Goal: Information Seeking & Learning: Learn about a topic

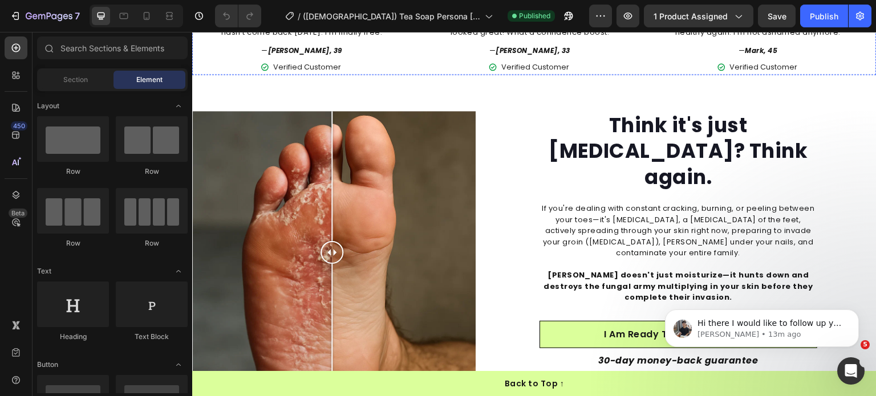
scroll to position [1039, 0]
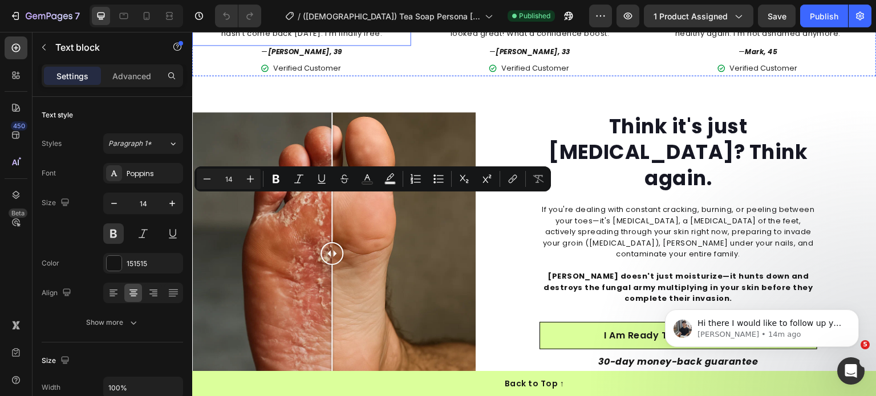
click at [224, 39] on p "I spent hundreds on [MEDICAL_DATA] visits and prescription antifungals that onl…" at bounding box center [301, 16] width 217 height 44
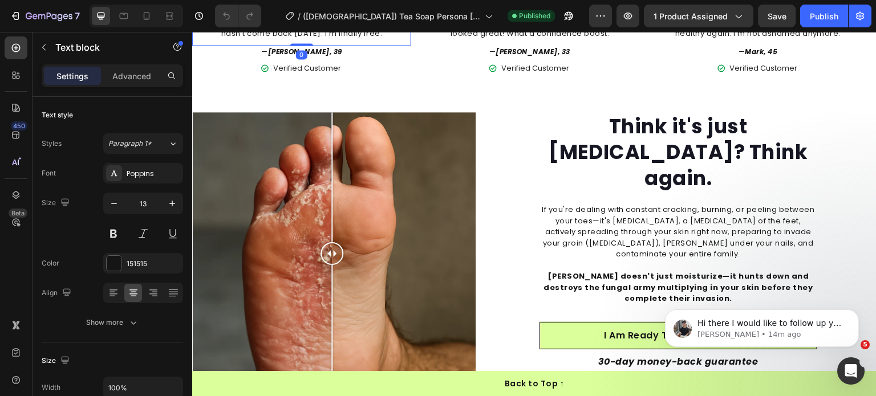
click at [224, 39] on p "I spent hundreds on [MEDICAL_DATA] visits and prescription antifungals that onl…" at bounding box center [301, 16] width 217 height 44
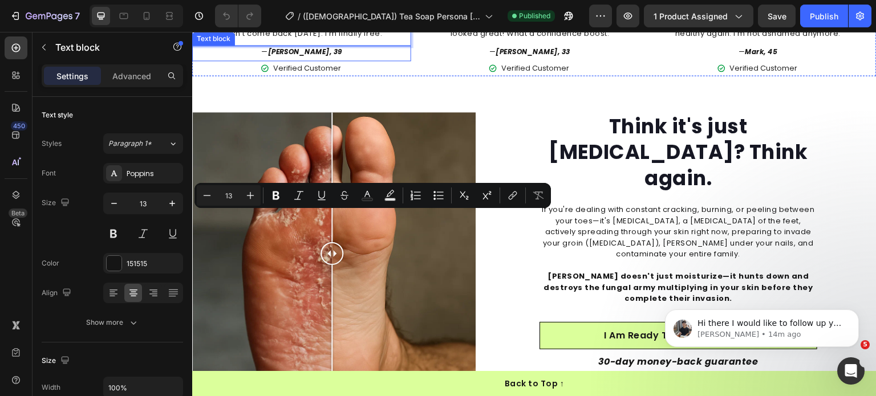
click at [293, 56] on strong "[PERSON_NAME], 39" at bounding box center [305, 52] width 75 height 10
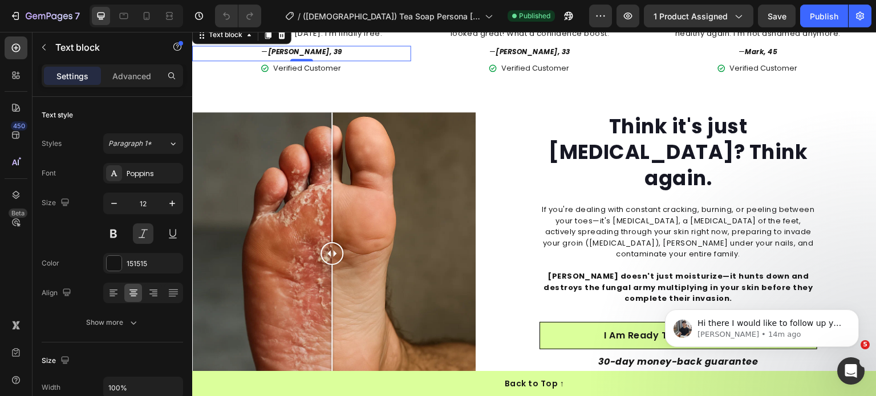
click at [293, 56] on strong "[PERSON_NAME], 39" at bounding box center [305, 52] width 75 height 10
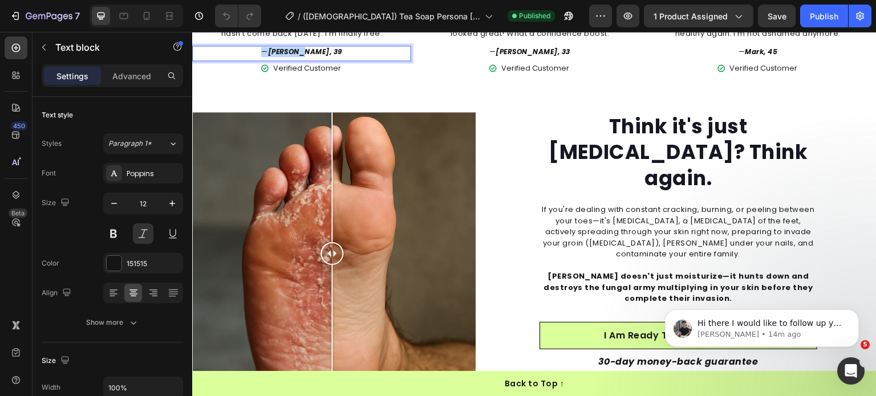
click at [293, 56] on strong "[PERSON_NAME], 39" at bounding box center [305, 52] width 75 height 10
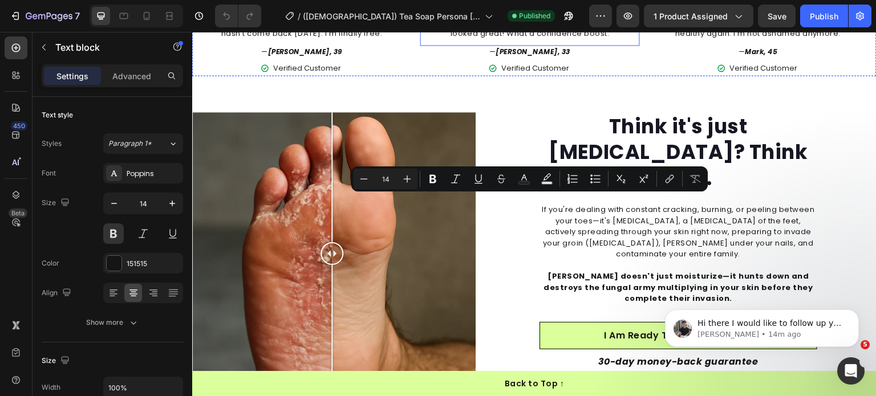
click at [514, 39] on p "I was too embarrassed to let anyone see my feet for 3 years. This soap cleared …" at bounding box center [529, 16] width 217 height 44
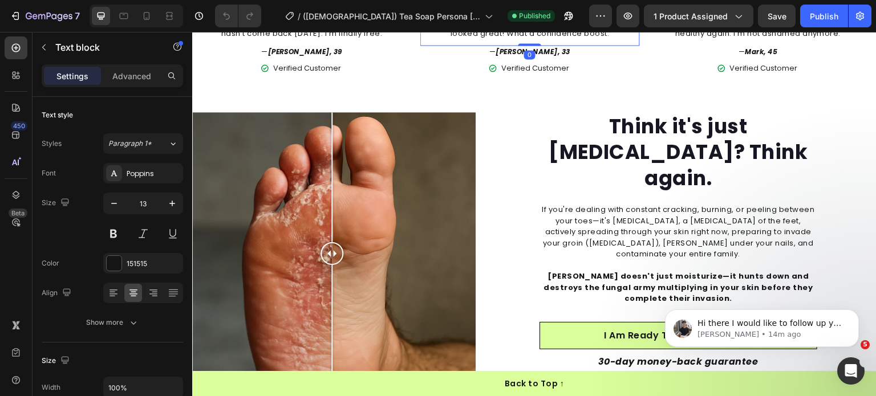
click at [514, 39] on p "I was too embarrassed to let anyone see my feet for 3 years. This soap cleared …" at bounding box center [529, 16] width 217 height 44
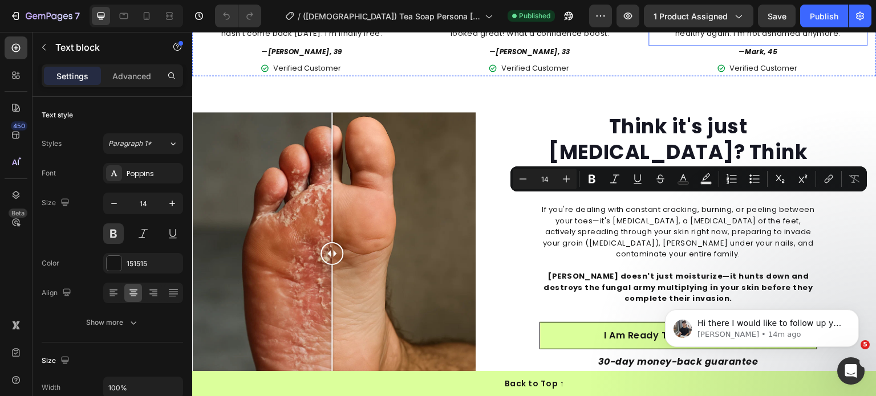
click at [677, 39] on p "The cracked, peeling skin between my toes was so gross I couldn't even look at …" at bounding box center [758, 16] width 217 height 44
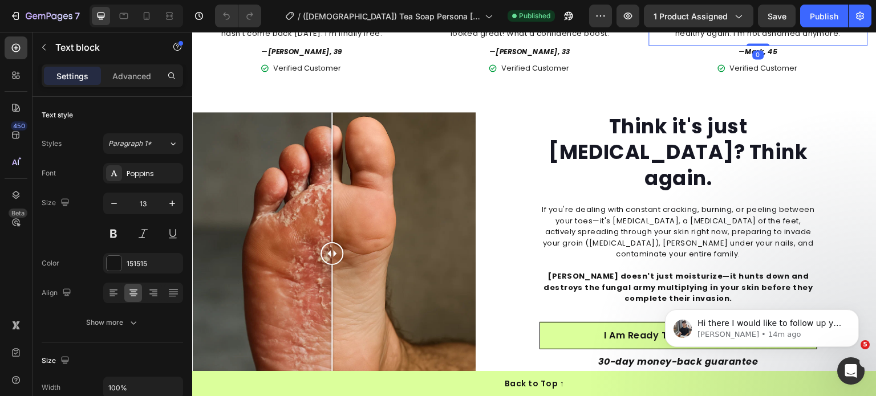
click at [677, 39] on p "The cracked, peeling skin between my toes was so gross I couldn't even look at …" at bounding box center [758, 16] width 217 height 44
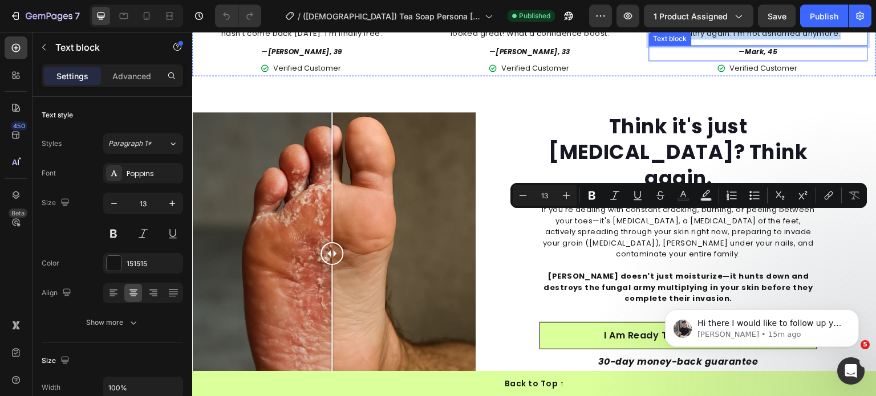
click at [741, 57] on p "— Mark, 45" at bounding box center [758, 52] width 217 height 10
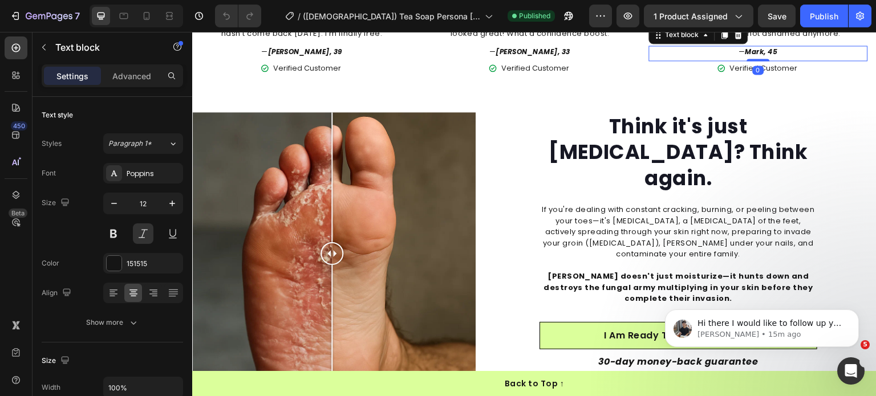
click at [741, 57] on p "— Mark, 45" at bounding box center [758, 52] width 217 height 10
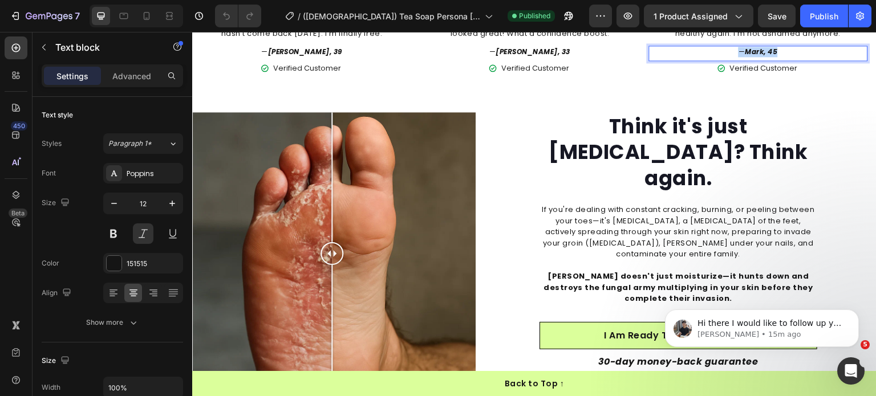
click at [741, 57] on p "— Mark, 45" at bounding box center [758, 52] width 217 height 10
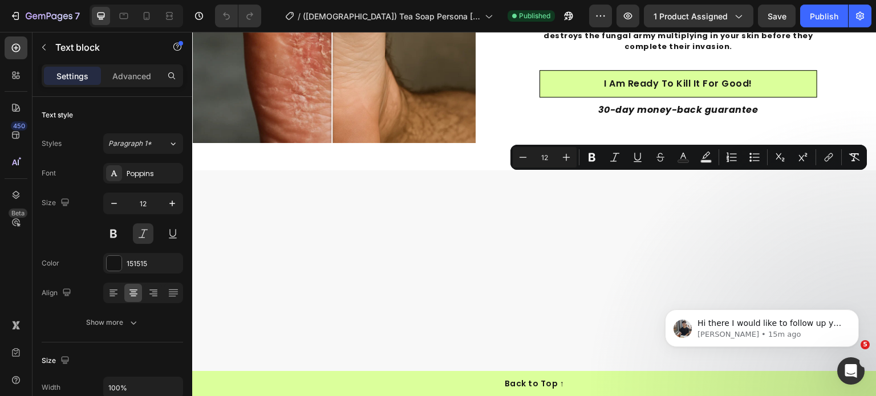
type input "16"
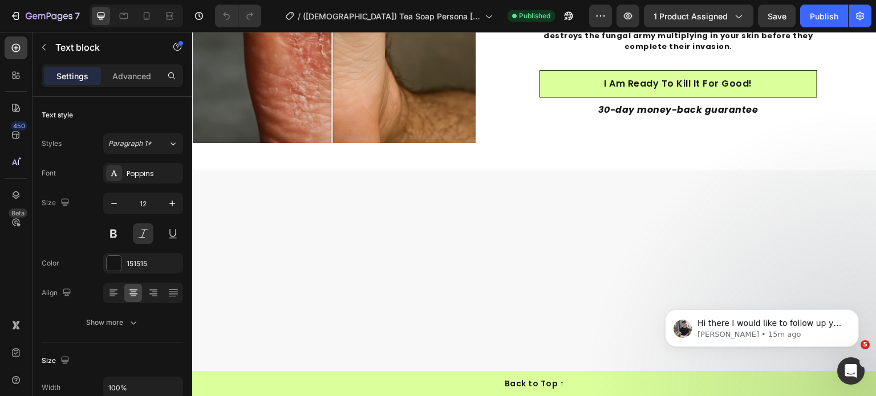
scroll to position [1324, 0]
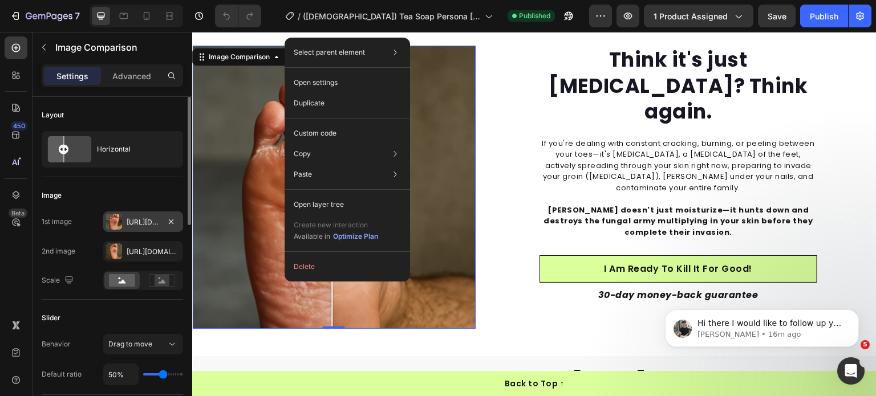
click at [132, 221] on div "[URL][DOMAIN_NAME]" at bounding box center [143, 222] width 33 height 10
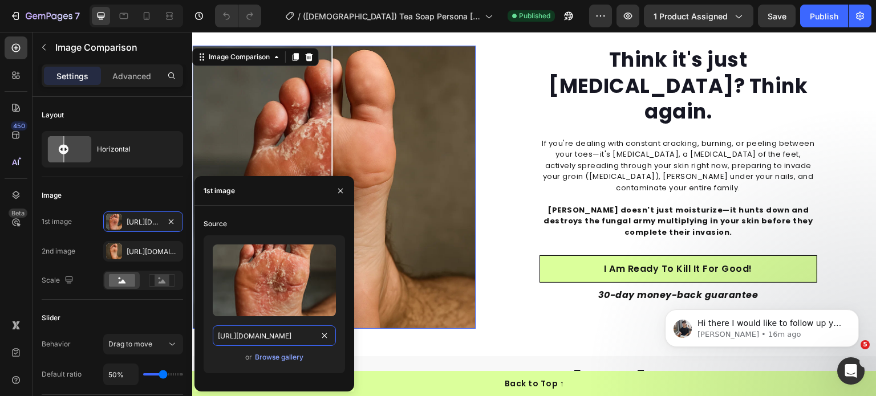
click at [253, 327] on input "[URL][DOMAIN_NAME]" at bounding box center [274, 336] width 123 height 21
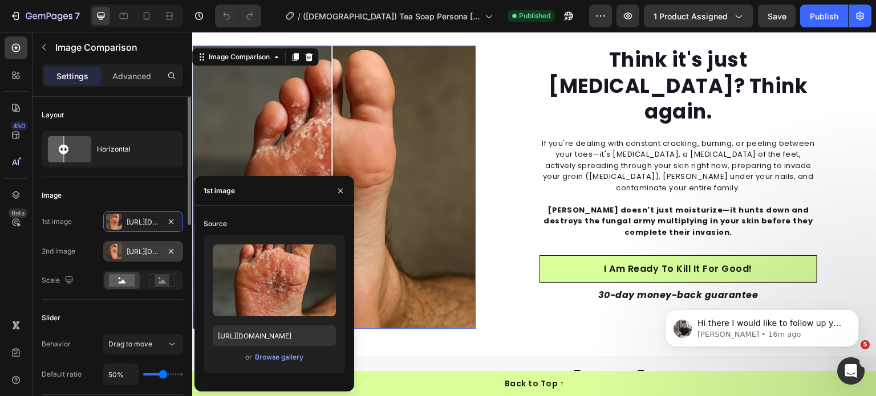
click at [139, 248] on div "[URL][DOMAIN_NAME]" at bounding box center [143, 252] width 33 height 10
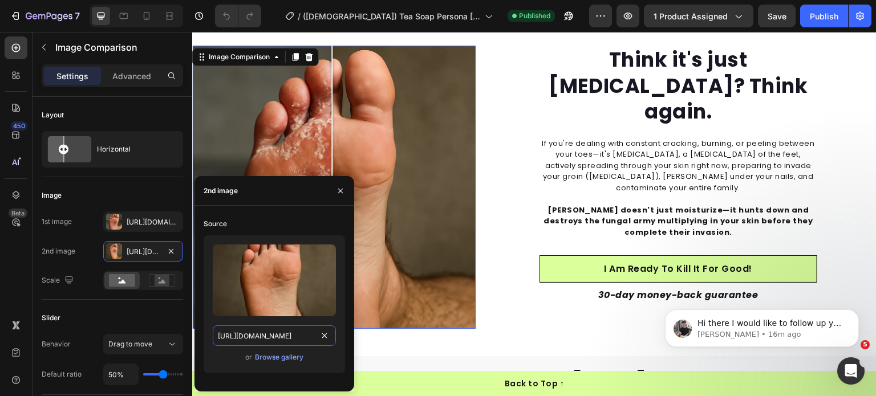
click at [263, 336] on input "[URL][DOMAIN_NAME]" at bounding box center [274, 336] width 123 height 21
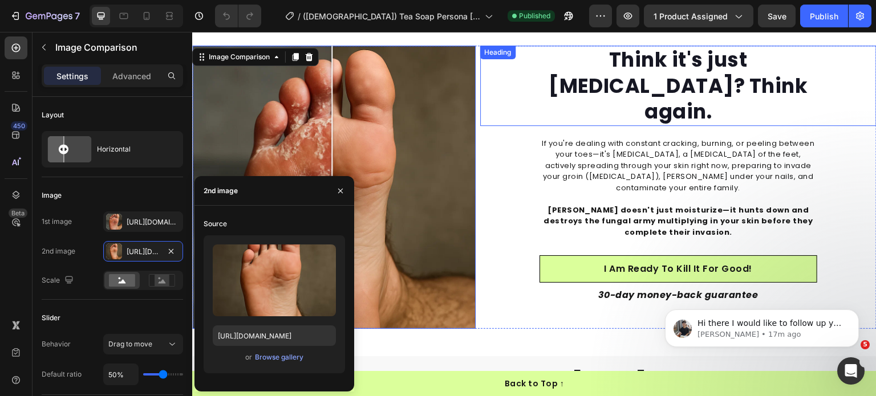
click at [668, 57] on h2 "Think it's just [MEDICAL_DATA]? Think again." at bounding box center [678, 86] width 317 height 80
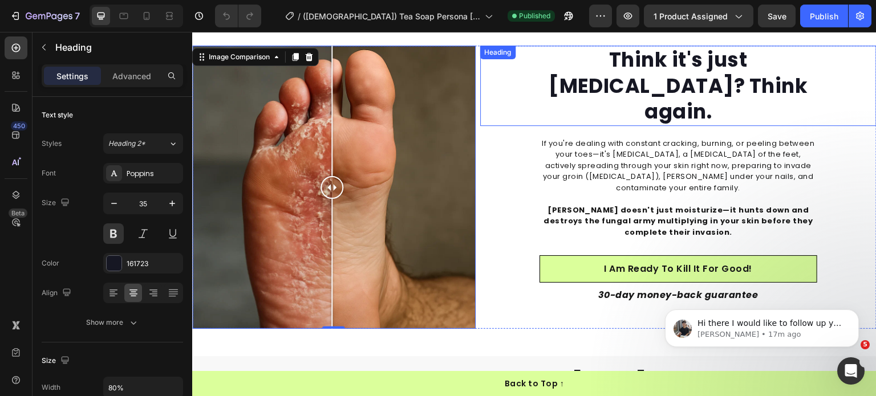
click at [668, 57] on h2 "Think it's just [MEDICAL_DATA]? Think again." at bounding box center [678, 86] width 317 height 80
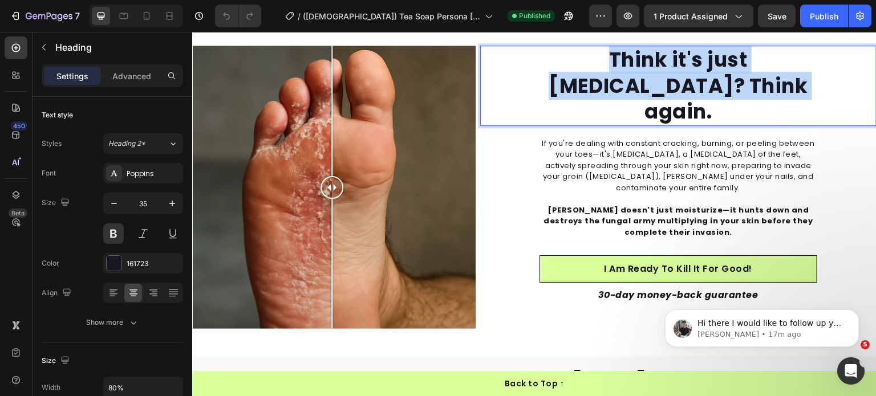
click at [668, 57] on p "Think it's just [MEDICAL_DATA]? Think again." at bounding box center [678, 86] width 315 height 78
copy p "Think it's just [MEDICAL_DATA]? Think again."
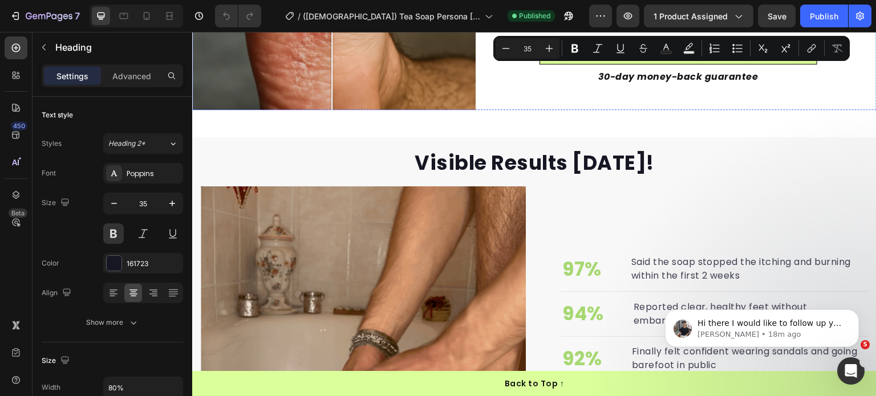
scroll to position [1267, 0]
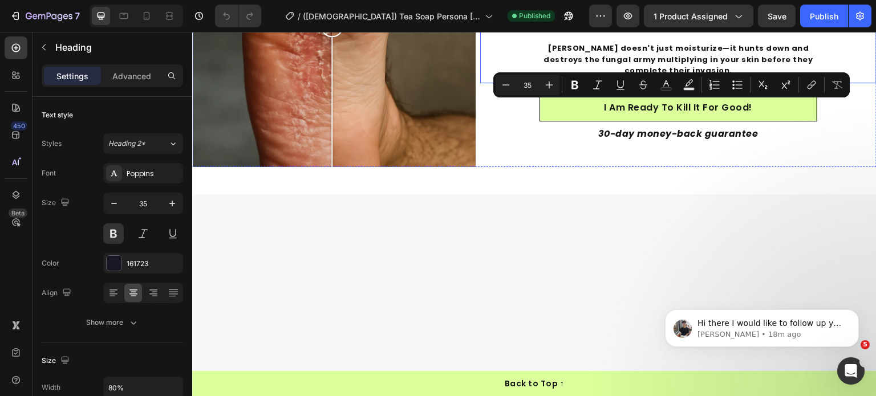
click at [627, 32] on p "If you're dealing with constant cracking, burning, or peeling between your toes…" at bounding box center [678, 4] width 275 height 56
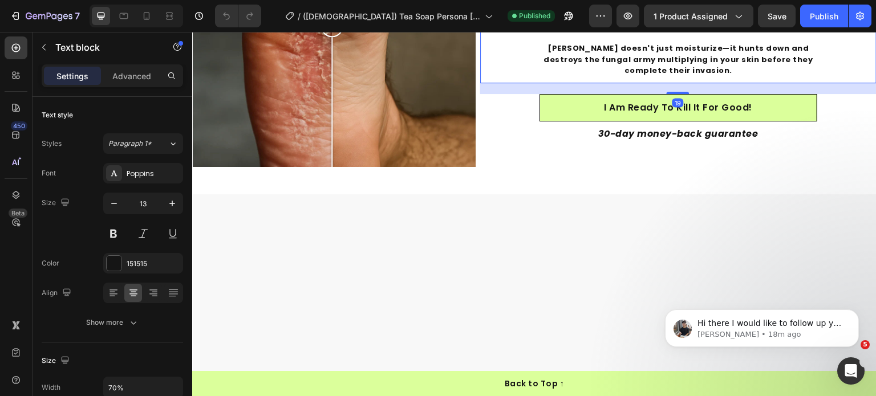
click at [627, 32] on p "If you're dealing with constant cracking, burning, or peeling between your toes…" at bounding box center [678, 4] width 275 height 56
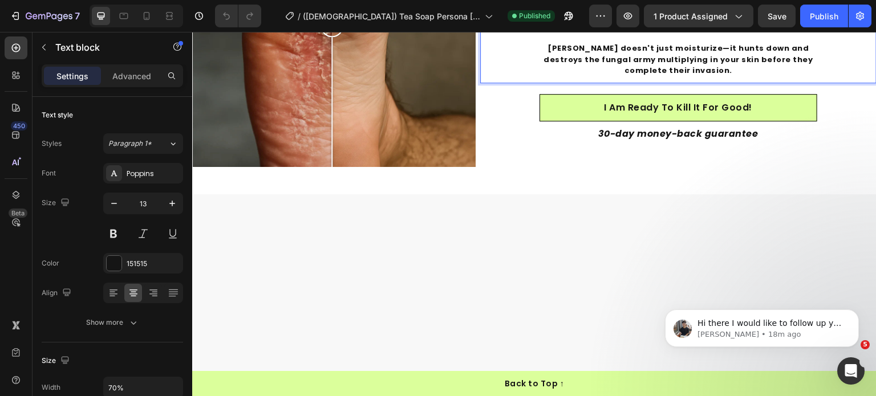
click at [627, 32] on p "If you're dealing with constant cracking, burning, or peeling between your toes…" at bounding box center [678, 4] width 275 height 56
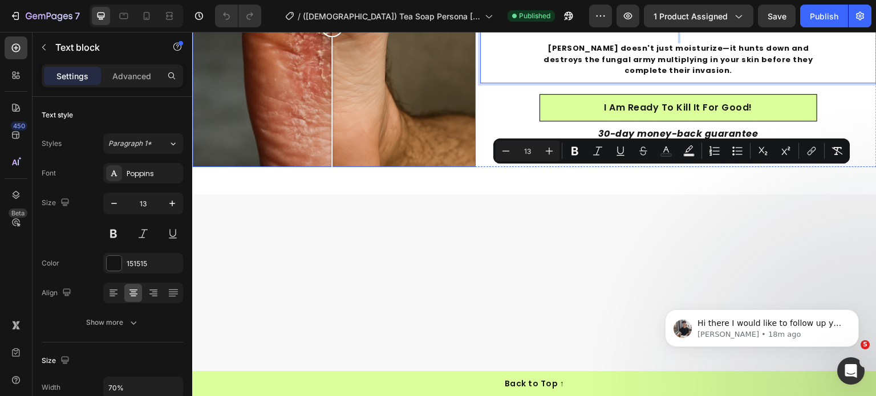
copy div "If you're dealing with constant cracking, burning, or peeling between your toes…"
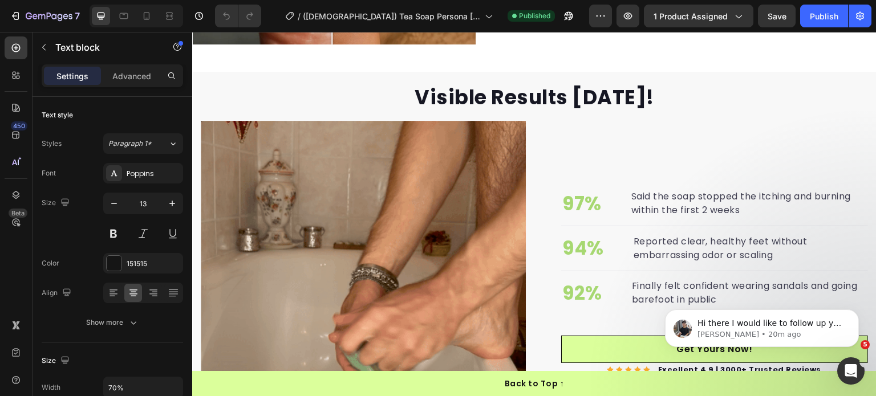
scroll to position [1609, 0]
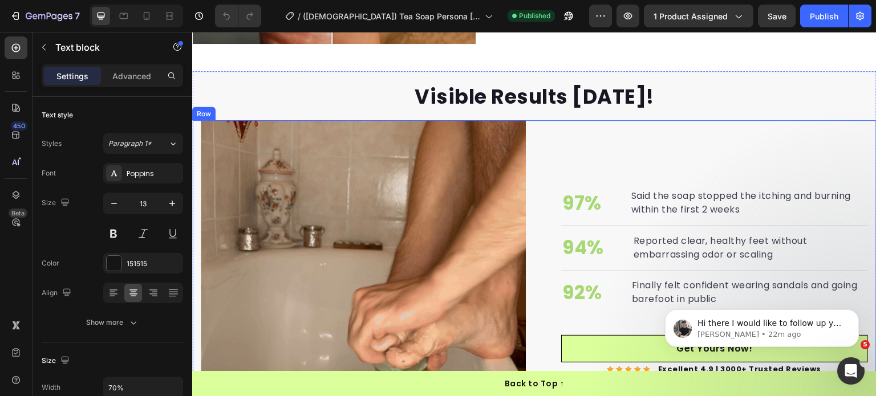
click at [333, 233] on img at bounding box center [363, 282] width 325 height 325
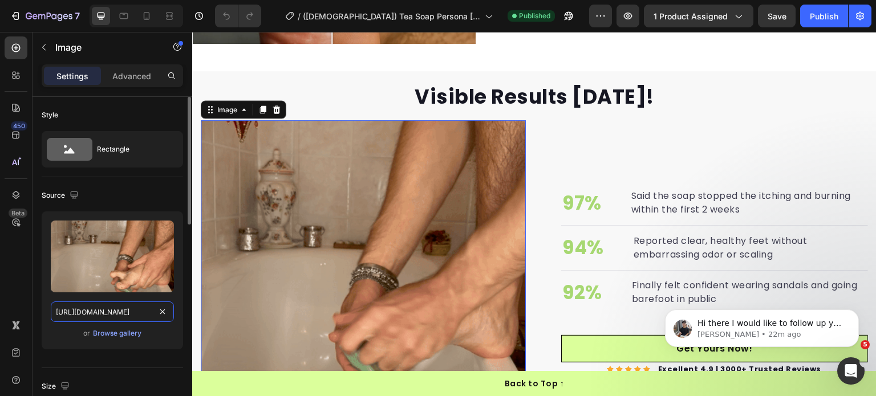
click at [119, 306] on input "[URL][DOMAIN_NAME]" at bounding box center [112, 312] width 123 height 21
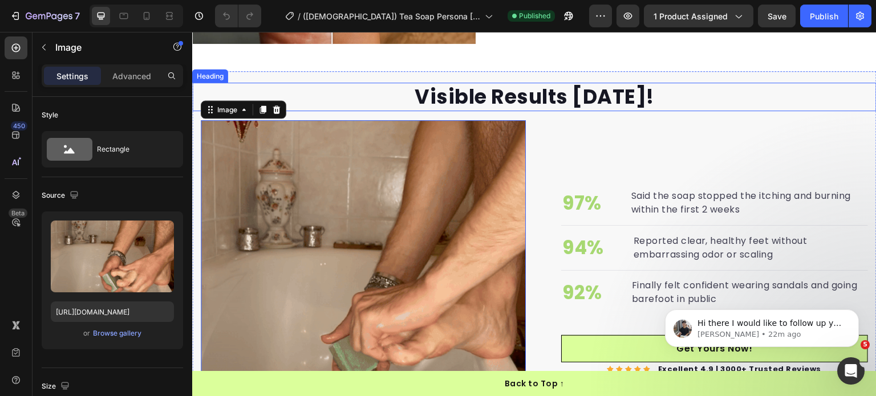
click at [406, 91] on h2 "Visible Results [DATE]!" at bounding box center [534, 97] width 684 height 29
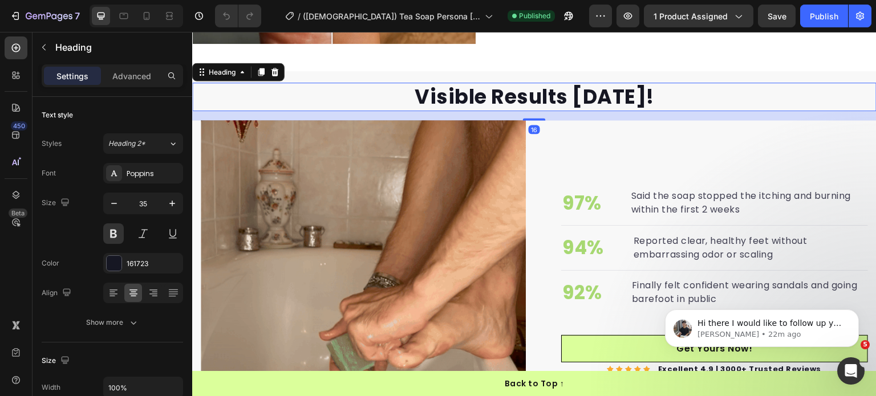
click at [406, 91] on h2 "Visible Results [DATE]!" at bounding box center [534, 97] width 684 height 29
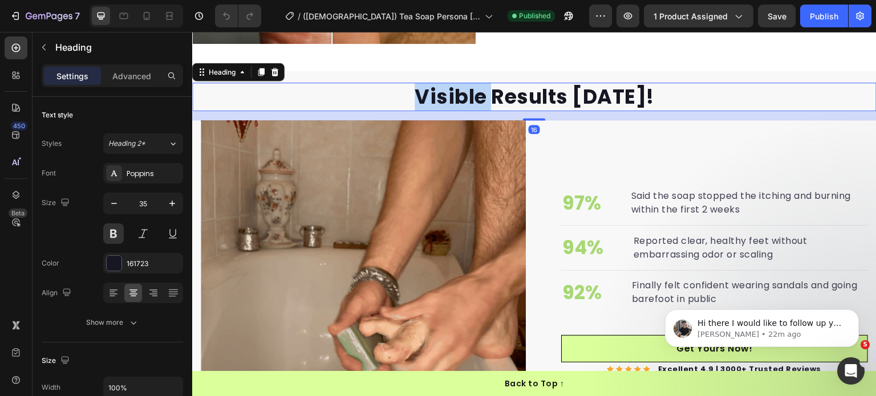
click at [406, 91] on p "Visible Results [DATE]!" at bounding box center [534, 97] width 682 height 26
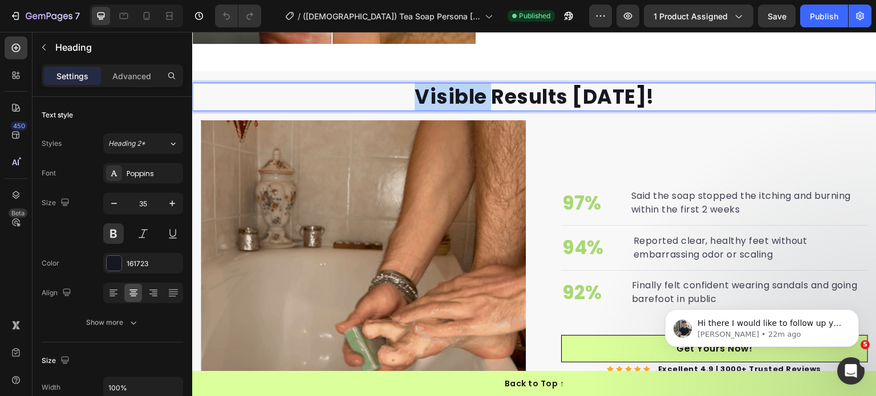
click at [406, 91] on p "Visible Results [DATE]!" at bounding box center [534, 97] width 682 height 26
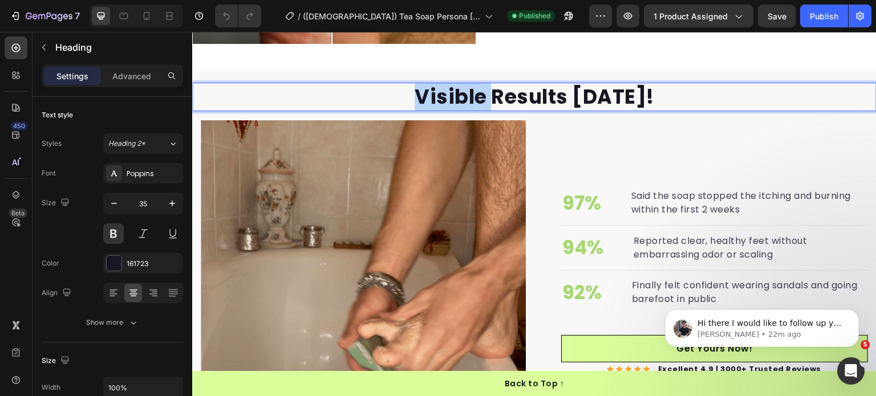
copy p "Visible Results [DATE]!"
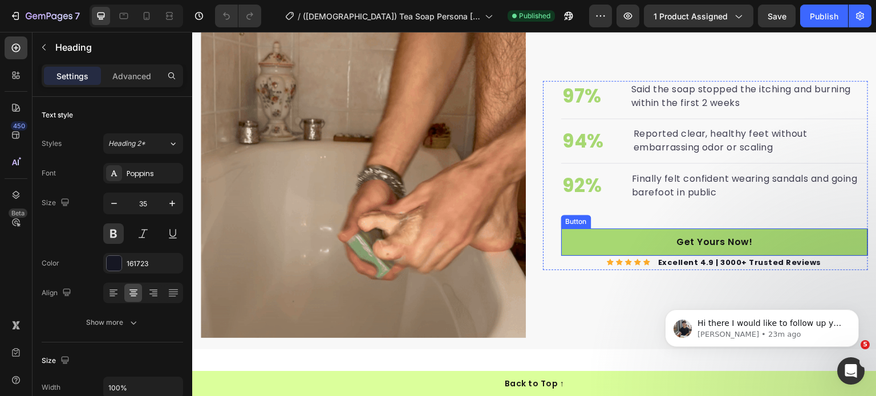
scroll to position [1712, 0]
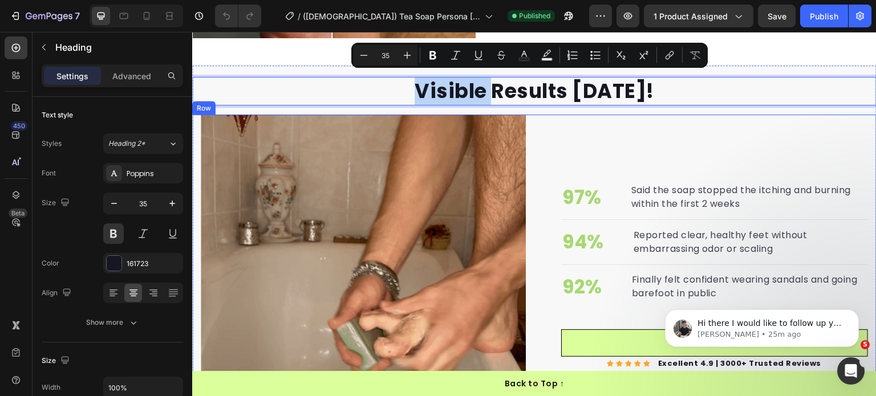
click at [744, 121] on div "97% Text block Said the soap stopped the itching and burning within the first 2…" at bounding box center [705, 277] width 325 height 325
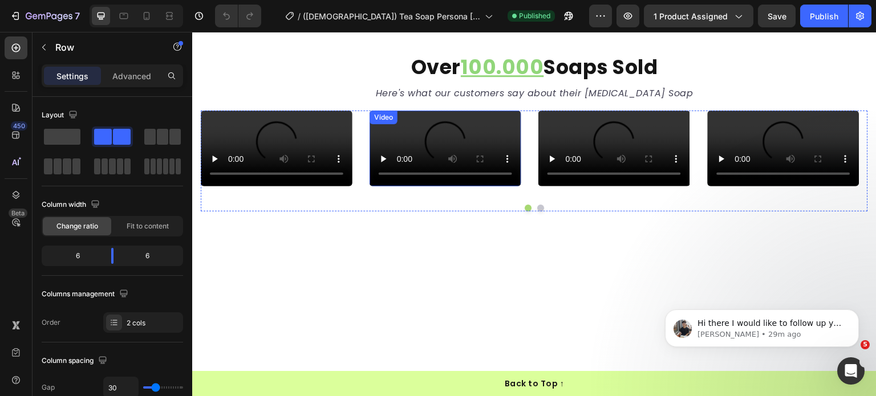
scroll to position [1959, 0]
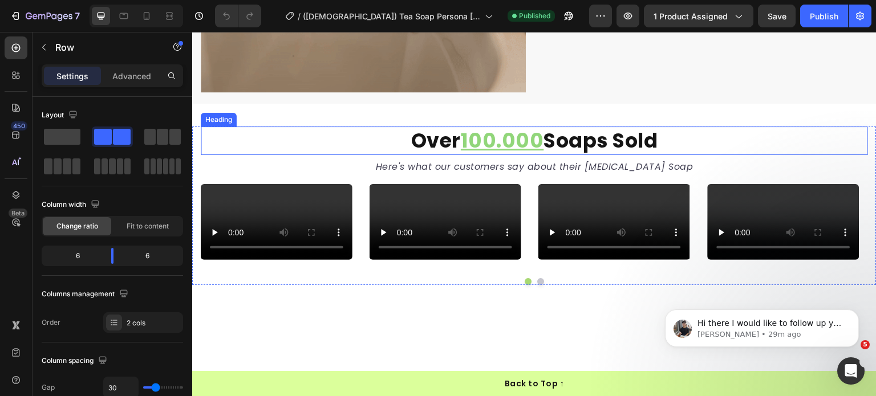
click at [470, 133] on u "100.000" at bounding box center [502, 141] width 83 height 28
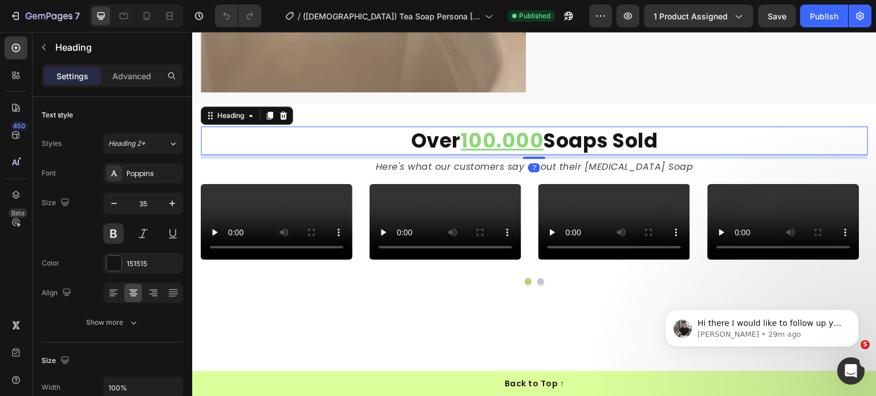
click at [470, 133] on u "100.000" at bounding box center [502, 141] width 83 height 28
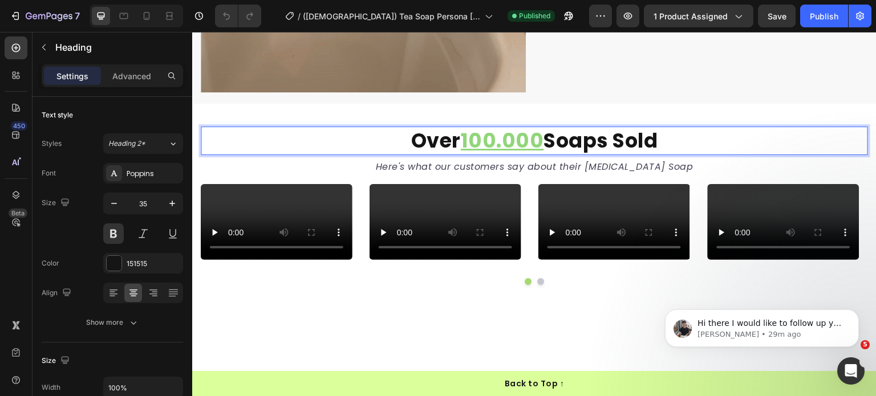
copy p "Over 100.000 Soaps Sold"
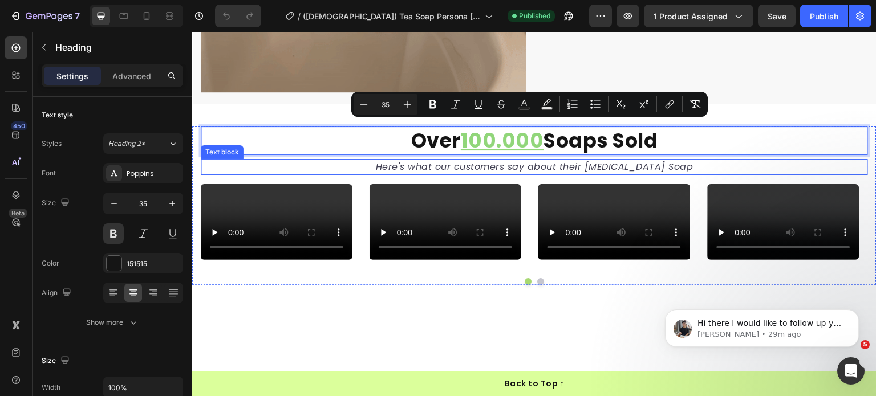
click at [418, 164] on p "Here's what our customers say about their [MEDICAL_DATA] Soap" at bounding box center [534, 167] width 665 height 14
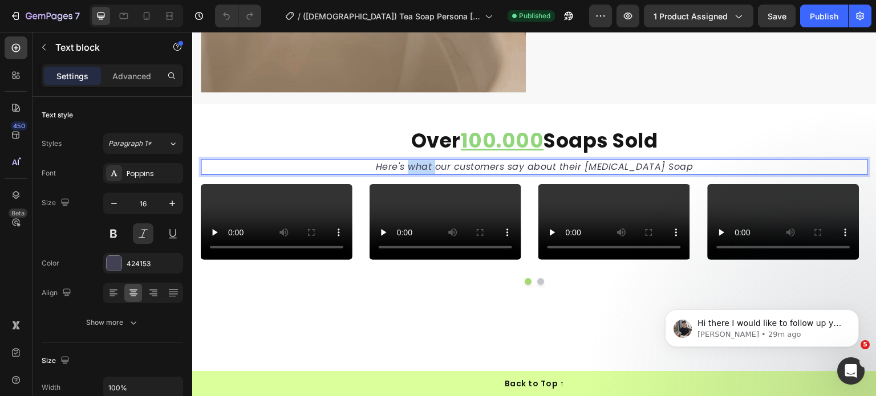
click at [418, 164] on p "Here's what our customers say about their [MEDICAL_DATA] Soap" at bounding box center [534, 167] width 665 height 14
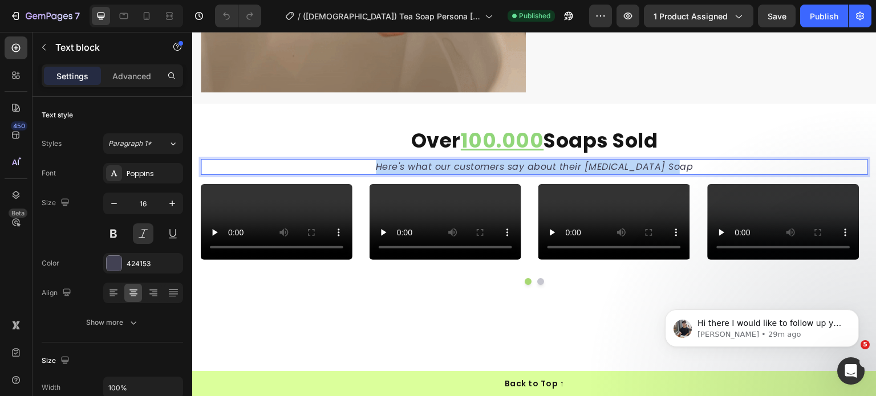
click at [418, 164] on p "Here's what our customers say about their [MEDICAL_DATA] Soap" at bounding box center [534, 167] width 665 height 14
copy p "Here's what our customers say about their [MEDICAL_DATA] Soap"
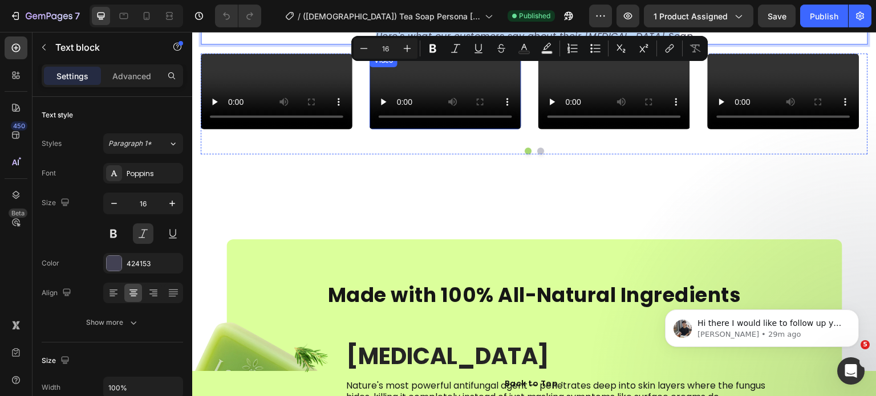
scroll to position [2084, 0]
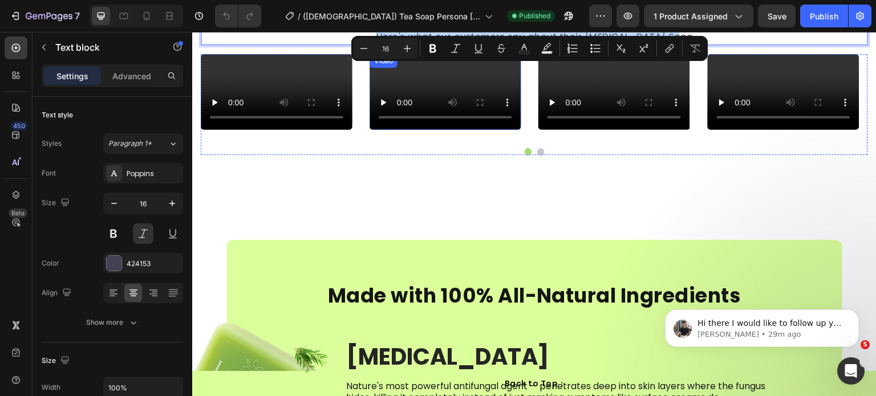
click at [420, 130] on video at bounding box center [446, 92] width 152 height 76
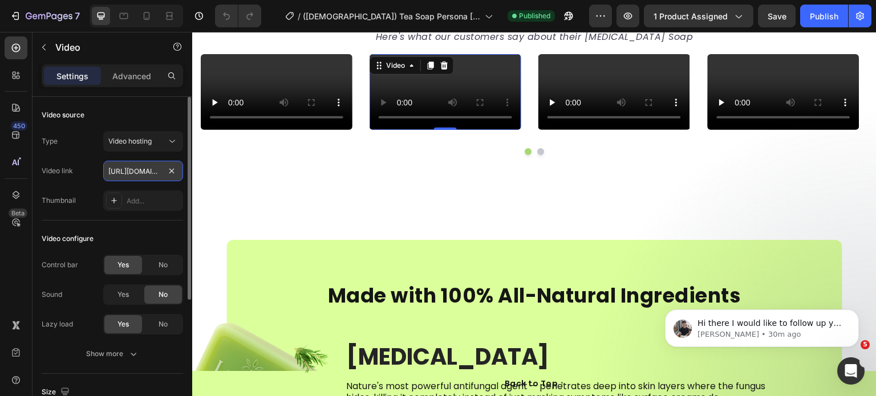
click at [135, 166] on input "[URL][DOMAIN_NAME]" at bounding box center [143, 171] width 80 height 21
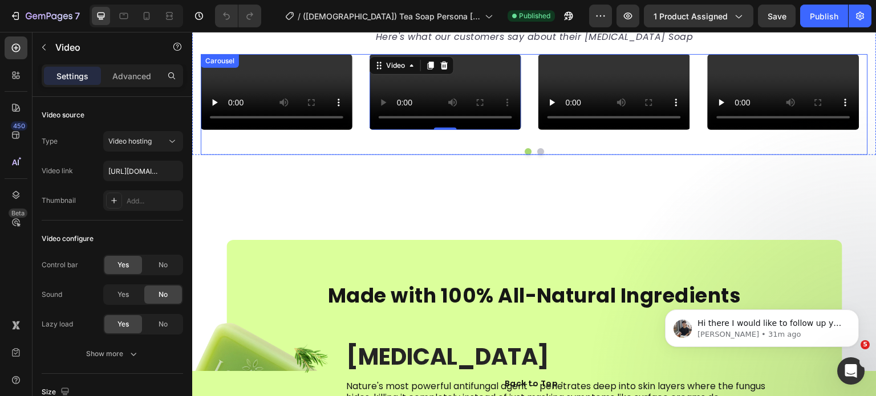
click at [537, 155] on button "Dot" at bounding box center [540, 151] width 7 height 7
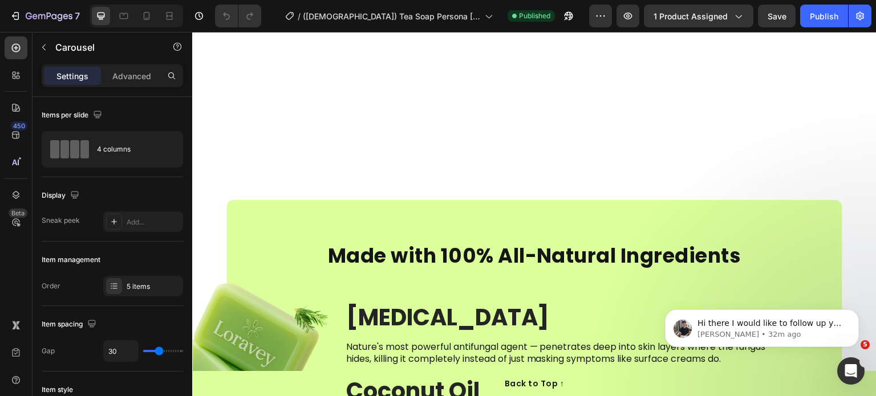
scroll to position [2476, 0]
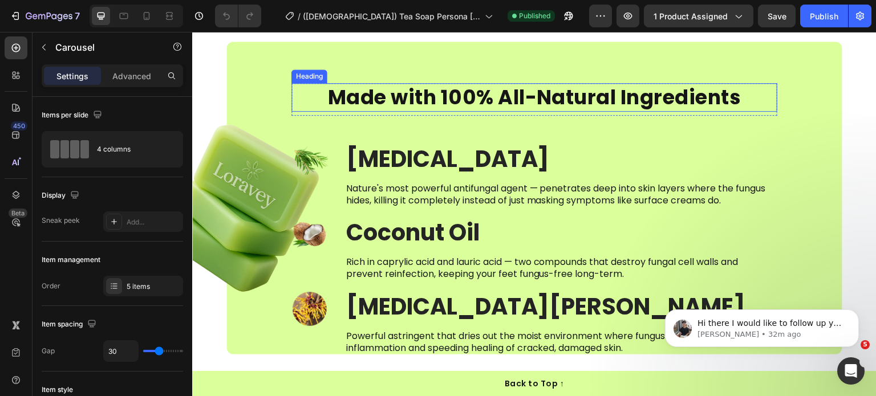
click at [416, 98] on strong "Made with 100% All-Natural Ingredients" at bounding box center [534, 97] width 413 height 28
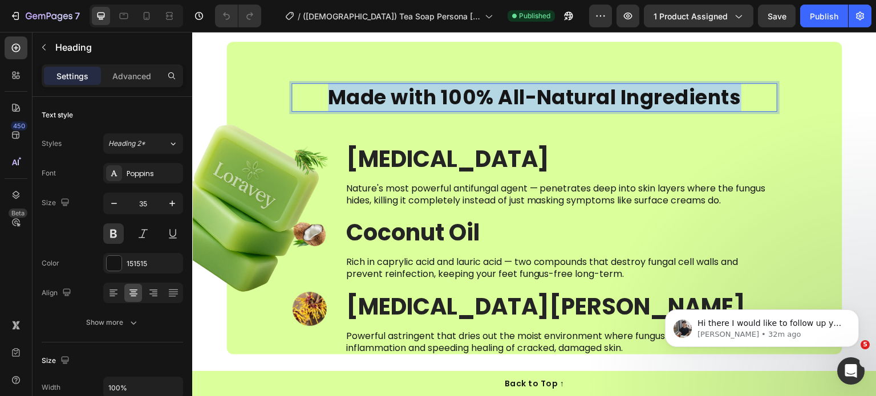
click at [416, 98] on strong "Made with 100% All-Natural Ingredients" at bounding box center [534, 97] width 413 height 28
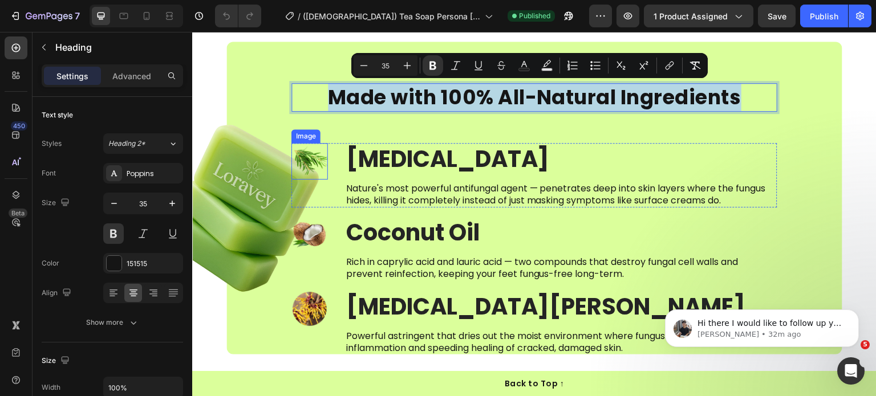
click at [303, 166] on img at bounding box center [309, 161] width 37 height 37
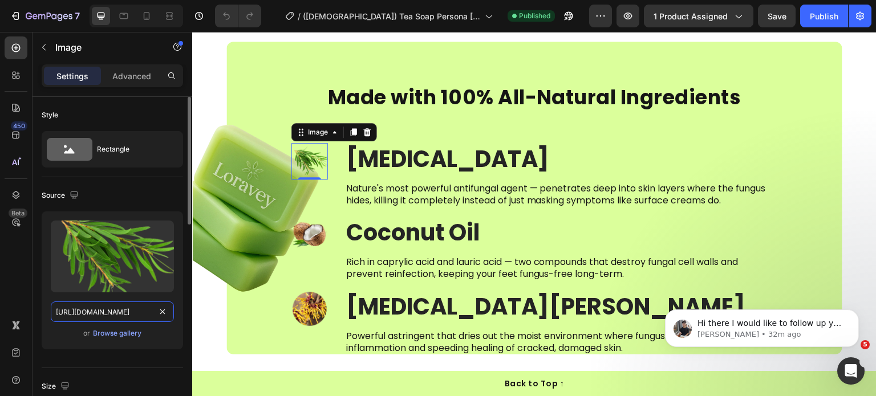
click at [123, 317] on input "[URL][DOMAIN_NAME]" at bounding box center [112, 312] width 123 height 21
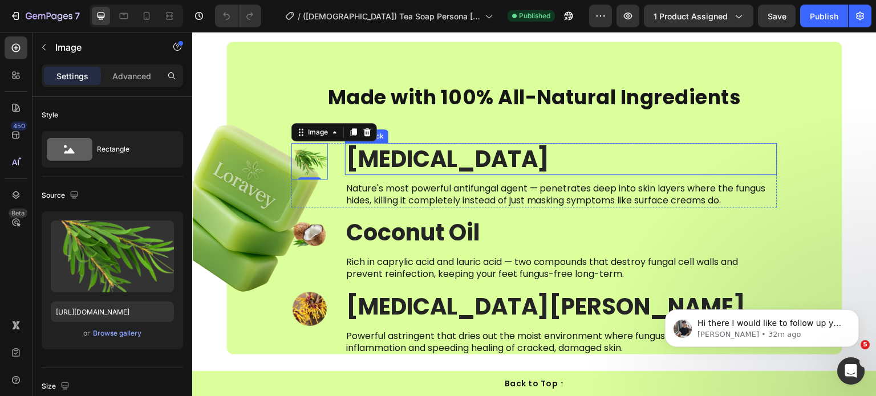
click at [395, 160] on p "[MEDICAL_DATA]" at bounding box center [561, 159] width 430 height 30
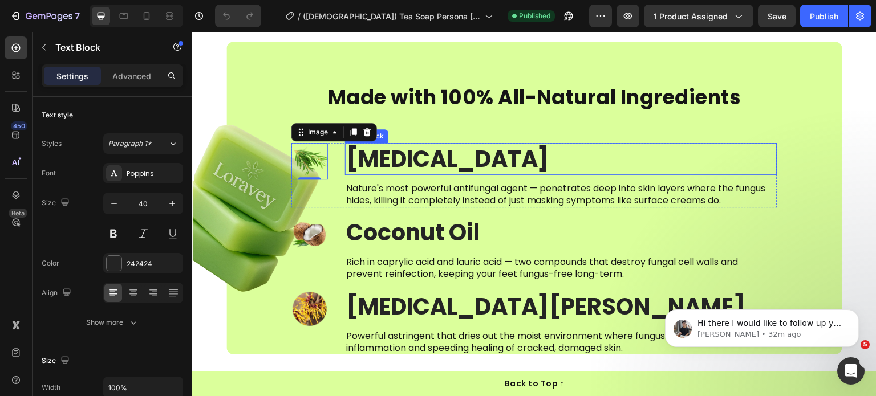
click at [395, 160] on p "[MEDICAL_DATA]" at bounding box center [561, 159] width 430 height 30
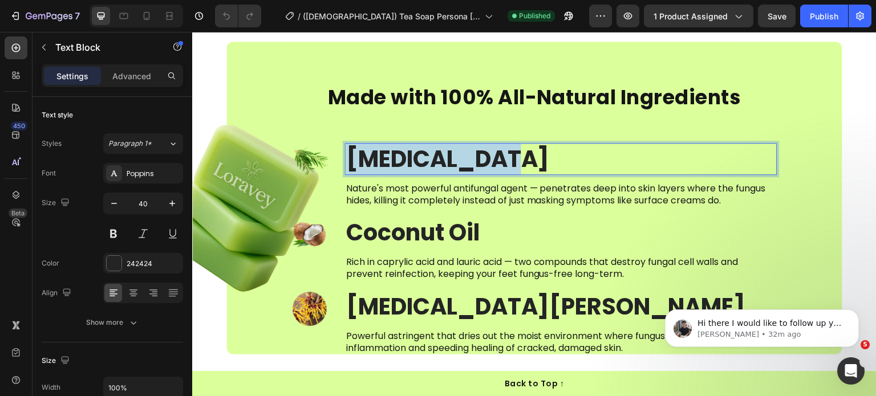
click at [395, 160] on p "[MEDICAL_DATA]" at bounding box center [561, 159] width 430 height 30
copy p "[MEDICAL_DATA]"
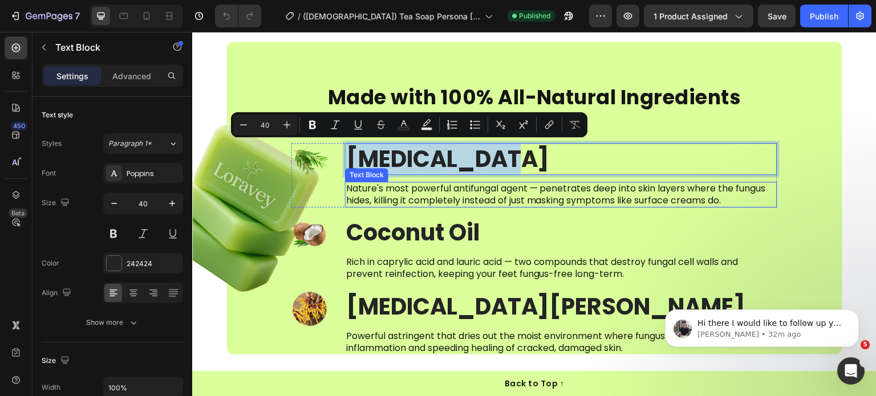
click at [394, 186] on p "Nature's most powerful antifungal agent — penetrates deep into skin layers wher…" at bounding box center [561, 195] width 430 height 24
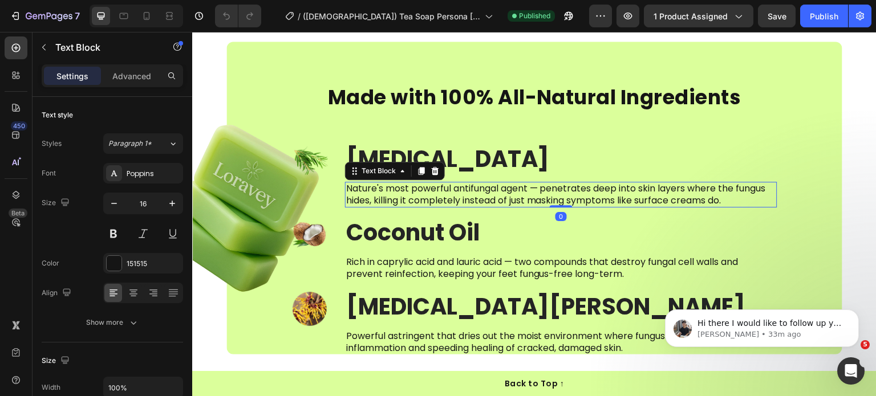
click at [394, 186] on p "Nature's most powerful antifungal agent — penetrates deep into skin layers wher…" at bounding box center [561, 195] width 430 height 24
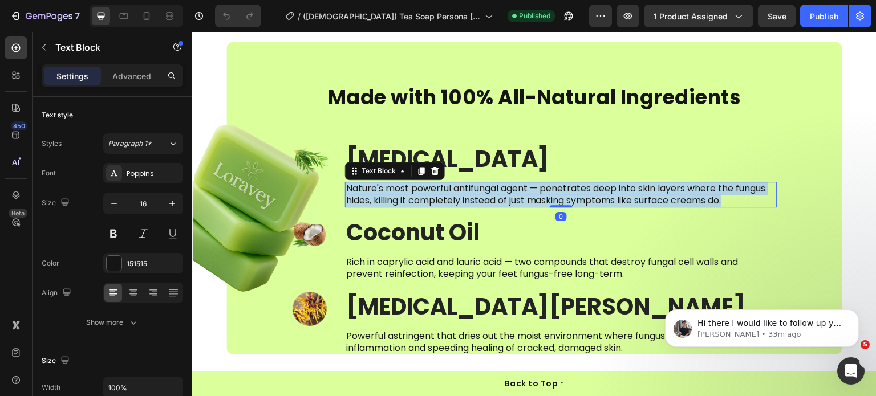
click at [394, 186] on p "Nature's most powerful antifungal agent — penetrates deep into skin layers wher…" at bounding box center [561, 195] width 430 height 24
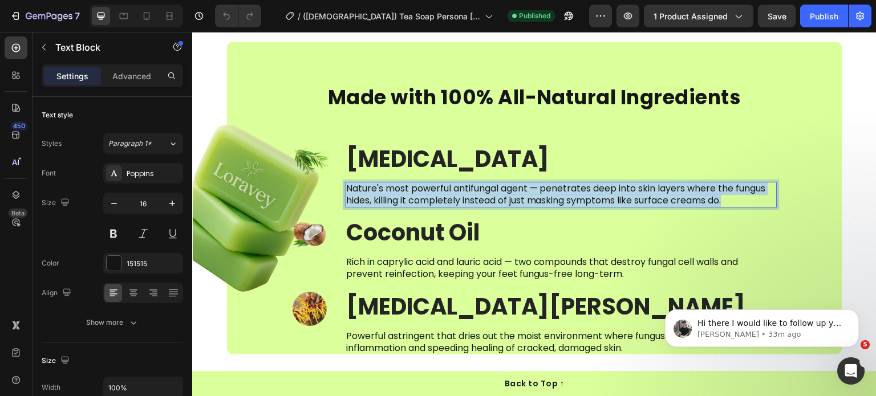
copy p "Nature's most powerful antifungal agent — penetrates deep into skin layers wher…"
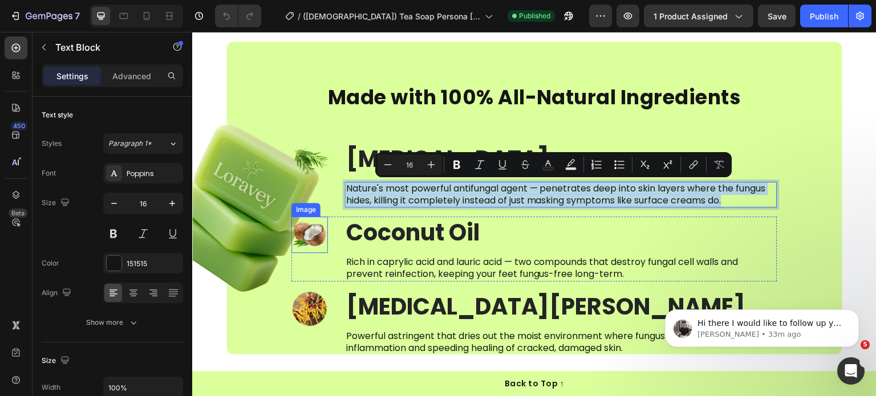
click at [313, 233] on img at bounding box center [309, 235] width 37 height 37
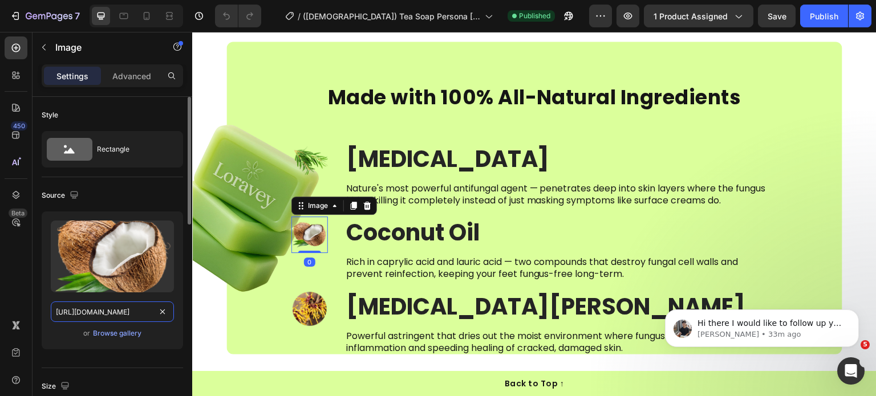
click at [125, 309] on input "[URL][DOMAIN_NAME]" at bounding box center [112, 312] width 123 height 21
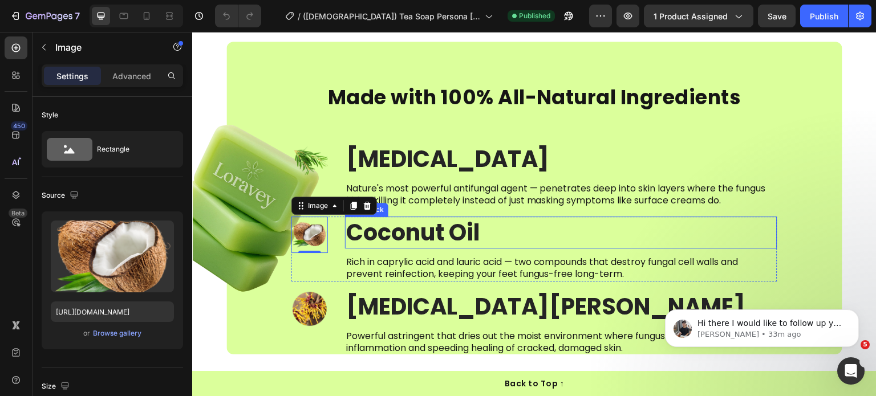
click at [457, 234] on p "Coconut Oil" at bounding box center [561, 233] width 430 height 30
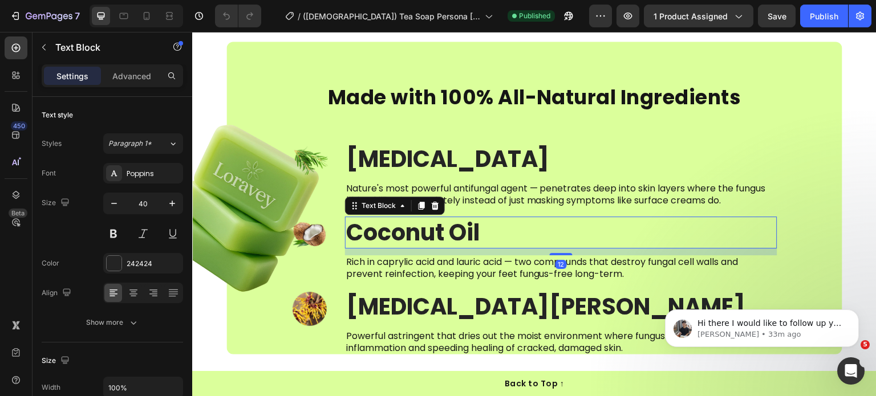
click at [457, 234] on p "Coconut Oil" at bounding box center [561, 233] width 430 height 30
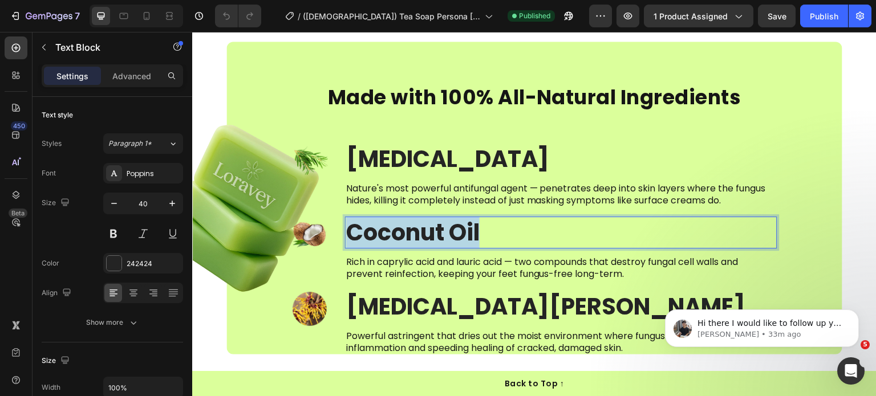
drag, startPoint x: 457, startPoint y: 234, endPoint x: 378, endPoint y: 58, distance: 193.2
click at [457, 234] on p "Coconut Oil" at bounding box center [561, 233] width 430 height 30
copy p "Coconut Oil"
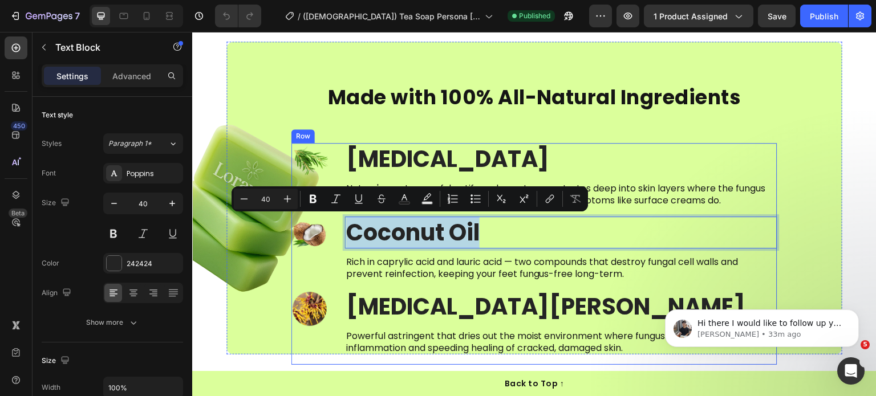
click at [387, 271] on p "Rich in caprylic acid and lauric acid — two compounds that destroy fungal cell …" at bounding box center [561, 269] width 430 height 24
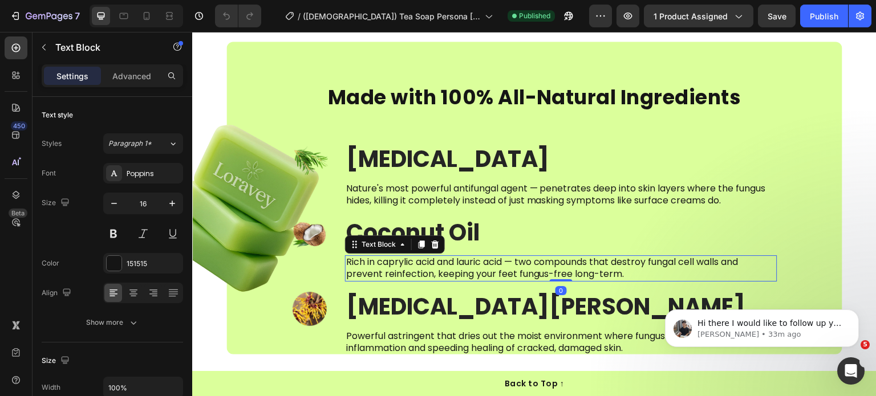
click at [387, 271] on p "Rich in caprylic acid and lauric acid — two compounds that destroy fungal cell …" at bounding box center [561, 269] width 430 height 24
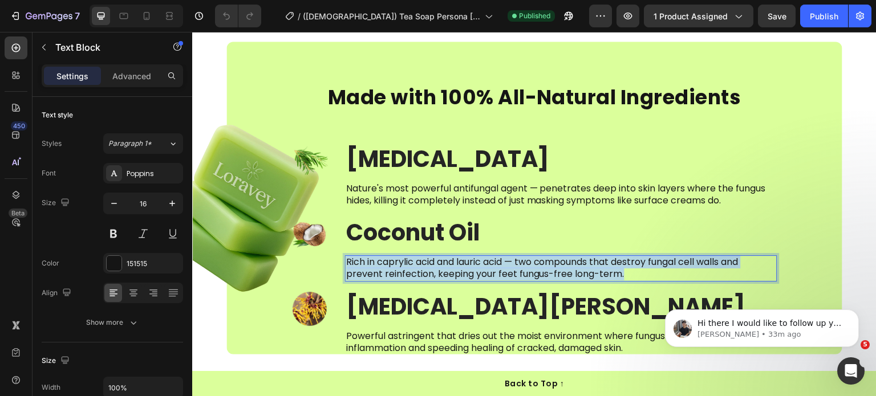
click at [387, 271] on p "Rich in caprylic acid and lauric acid — two compounds that destroy fungal cell …" at bounding box center [561, 269] width 430 height 24
copy p "Rich in caprylic acid and lauric acid — two compounds that destroy fungal cell …"
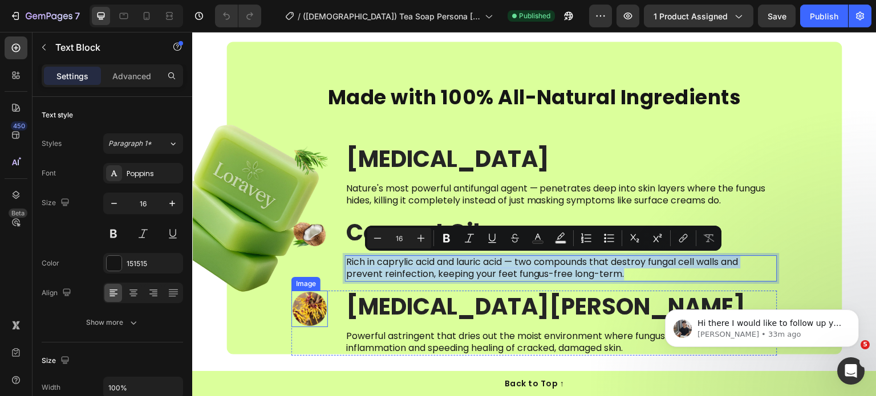
click at [311, 306] on img at bounding box center [309, 309] width 37 height 37
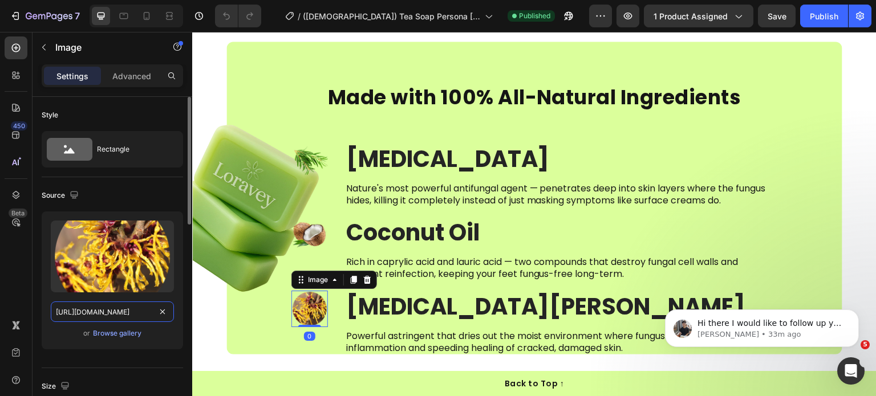
click at [127, 311] on input "[URL][DOMAIN_NAME]" at bounding box center [112, 312] width 123 height 21
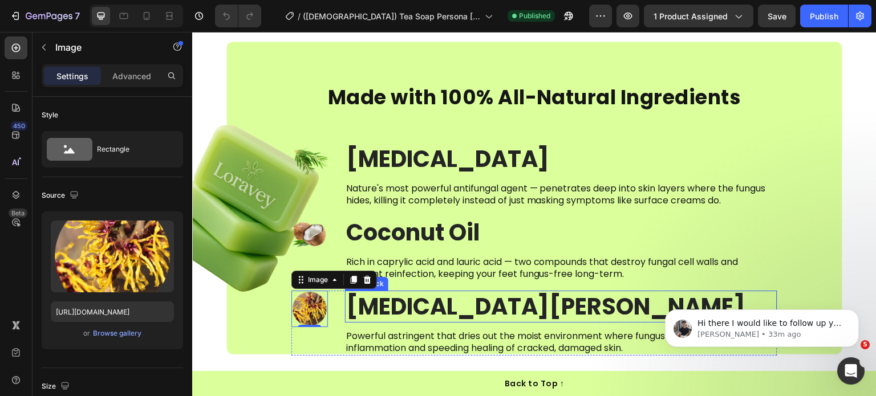
click at [420, 307] on strong "[MEDICAL_DATA][PERSON_NAME]" at bounding box center [546, 307] width 400 height 32
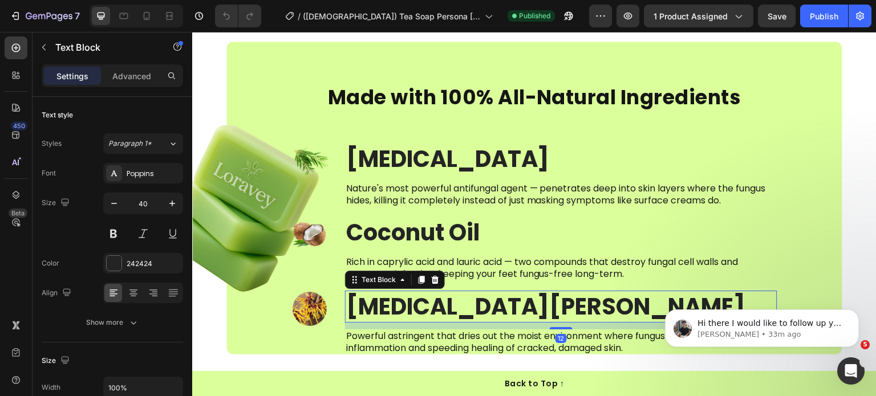
click at [420, 307] on strong "[MEDICAL_DATA][PERSON_NAME]" at bounding box center [546, 307] width 400 height 32
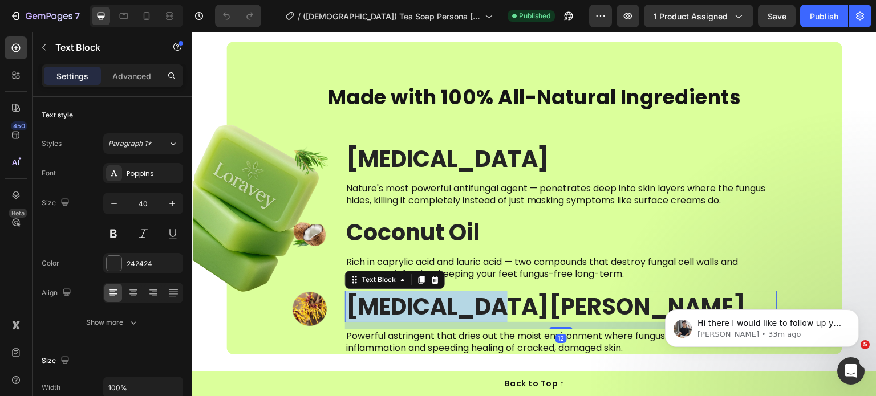
click at [420, 307] on strong "[MEDICAL_DATA][PERSON_NAME]" at bounding box center [546, 307] width 400 height 32
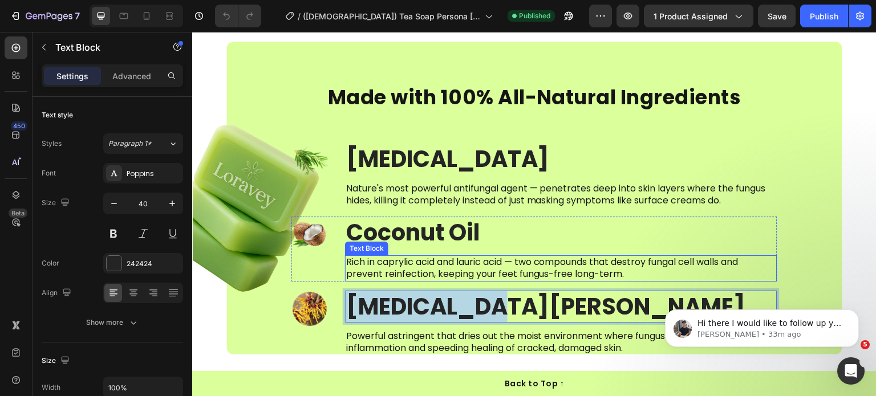
copy strong "[MEDICAL_DATA][PERSON_NAME]"
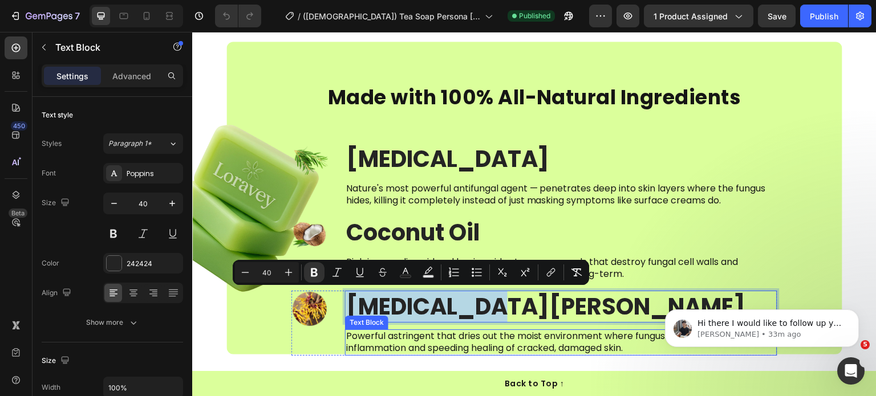
click at [404, 338] on p "Powerful astringent that dries out the moist environment where fungus thrives w…" at bounding box center [561, 343] width 430 height 24
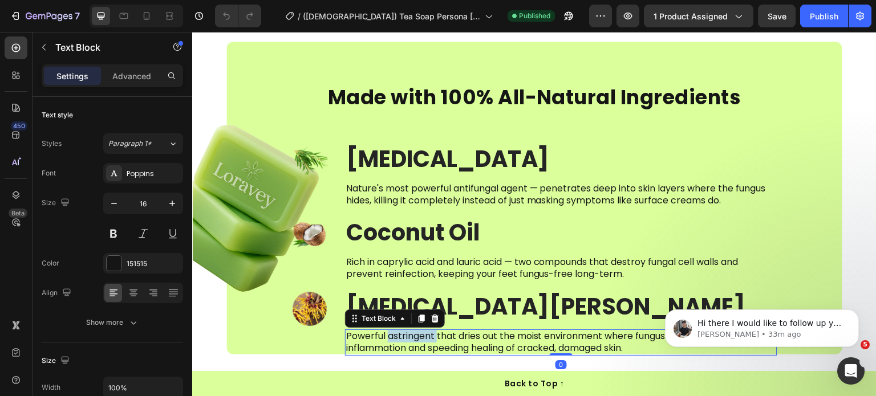
click at [404, 338] on p "Powerful astringent that dries out the moist environment where fungus thrives w…" at bounding box center [561, 343] width 430 height 24
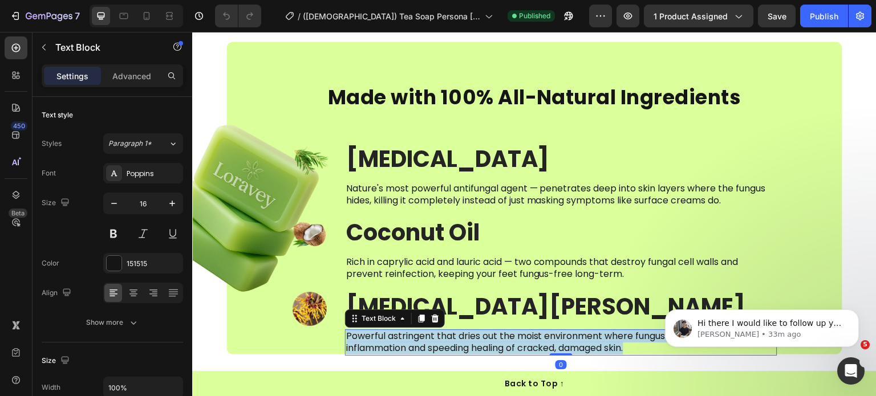
click at [404, 338] on p "Powerful astringent that dries out the moist environment where fungus thrives w…" at bounding box center [561, 343] width 430 height 24
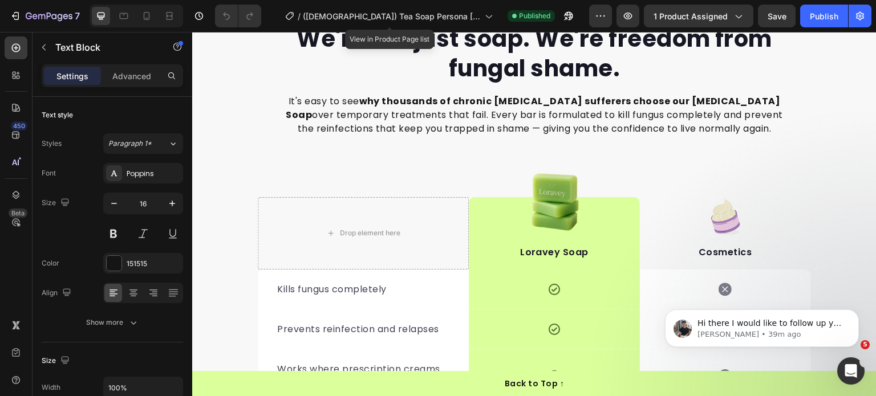
scroll to position [2829, 0]
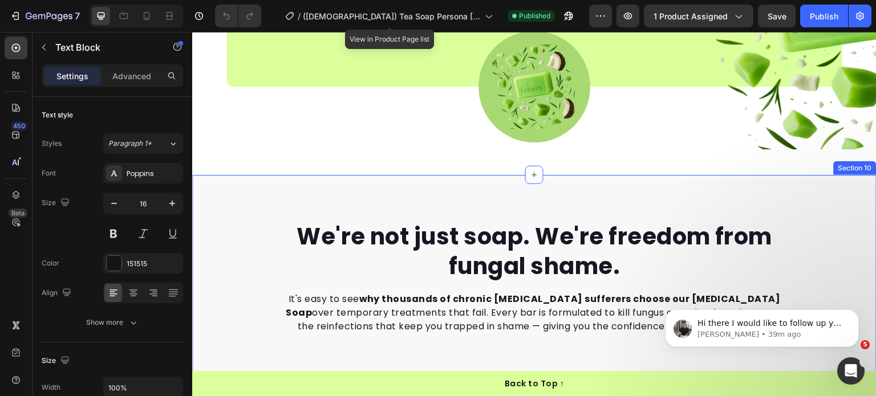
click at [440, 239] on h2 "We're not just soap. We're freedom from fungal shame." at bounding box center [534, 252] width 553 height 62
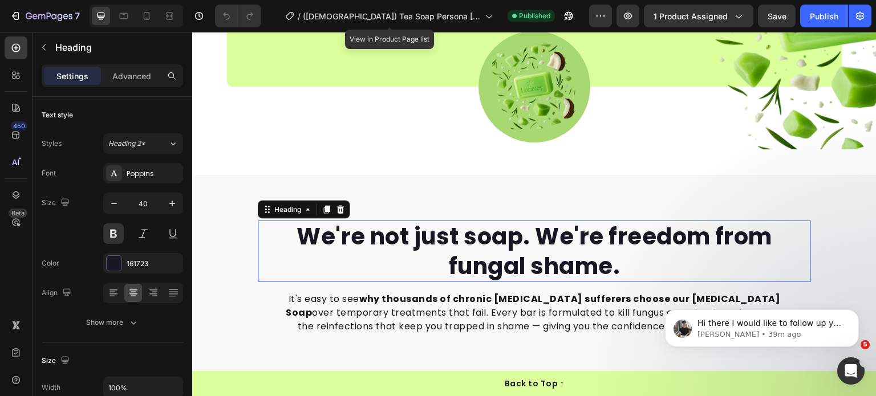
click at [440, 239] on h2 "We're not just soap. We're freedom from fungal shame." at bounding box center [534, 252] width 553 height 62
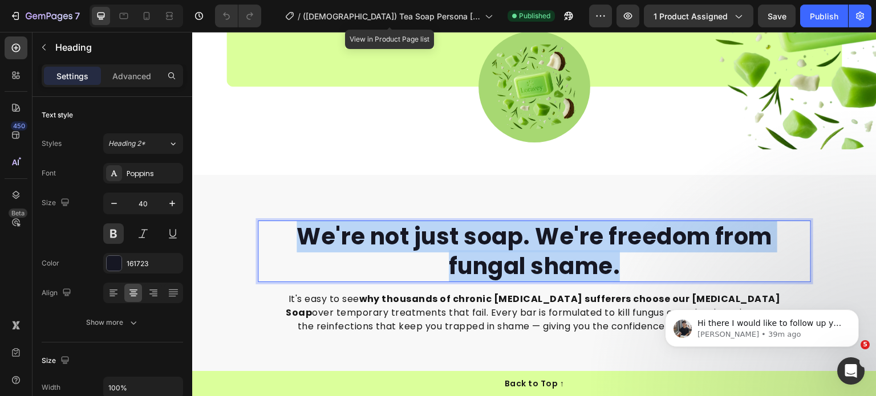
click at [440, 239] on p "We're not just soap. We're freedom from fungal shame." at bounding box center [534, 251] width 551 height 59
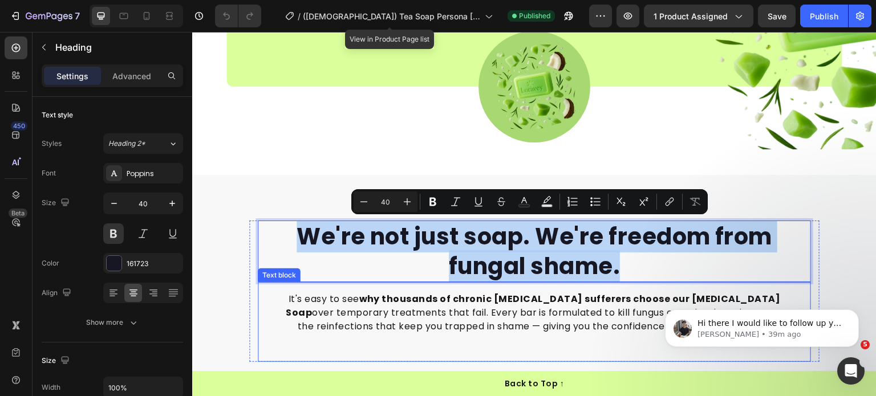
click at [473, 302] on strong "why thousands of chronic [MEDICAL_DATA] sufferers choose our [MEDICAL_DATA] Soap" at bounding box center [533, 306] width 495 height 27
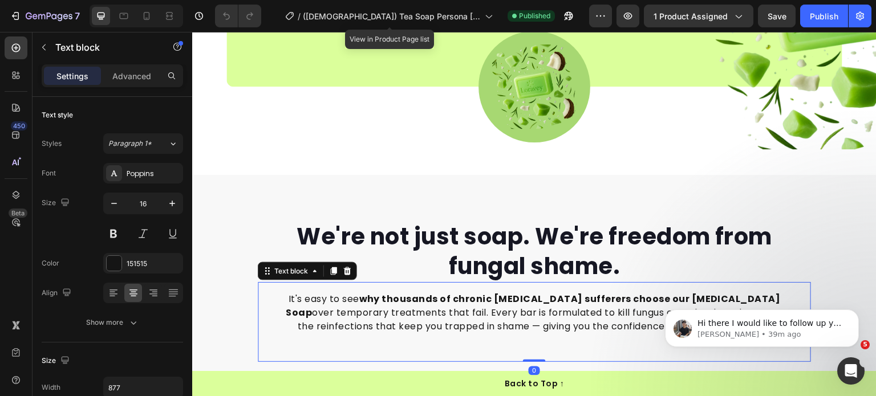
click at [473, 302] on strong "why thousands of chronic [MEDICAL_DATA] sufferers choose our [MEDICAL_DATA] Soap" at bounding box center [533, 306] width 495 height 27
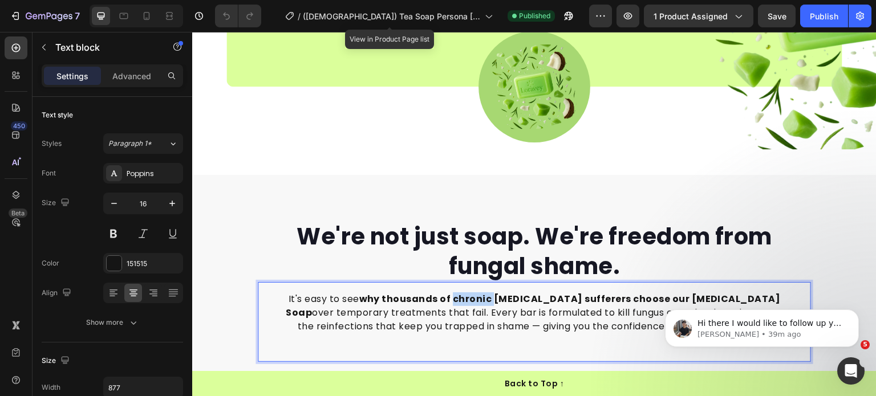
click at [473, 302] on strong "why thousands of chronic [MEDICAL_DATA] sufferers choose our [MEDICAL_DATA] Soap" at bounding box center [533, 306] width 495 height 27
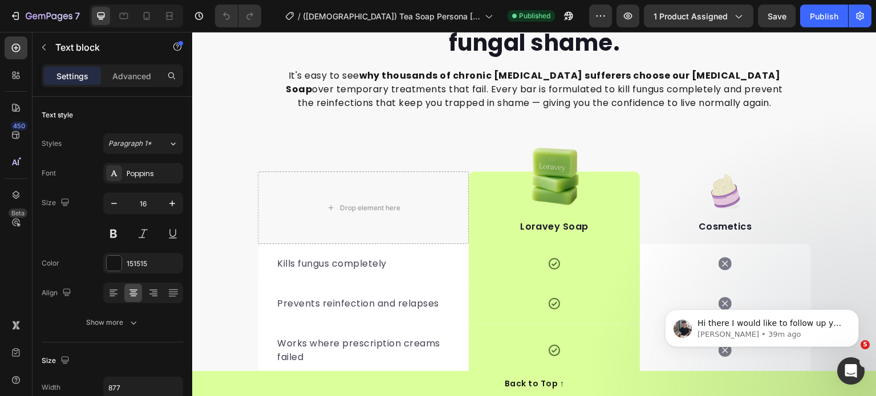
scroll to position [2886, 0]
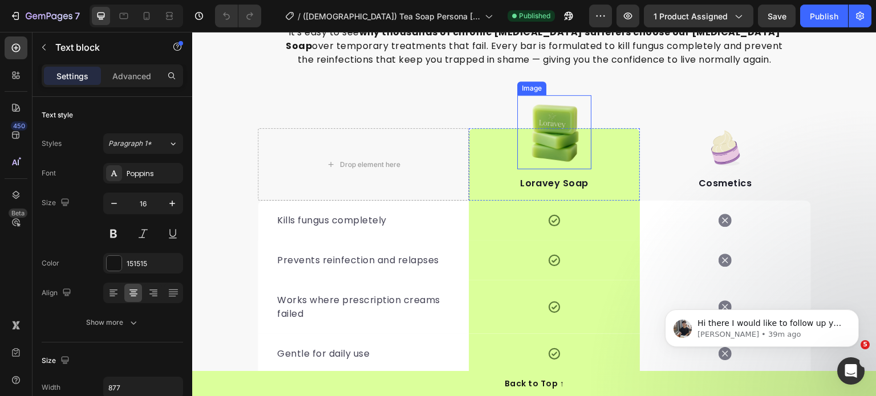
click at [548, 122] on img at bounding box center [554, 132] width 74 height 74
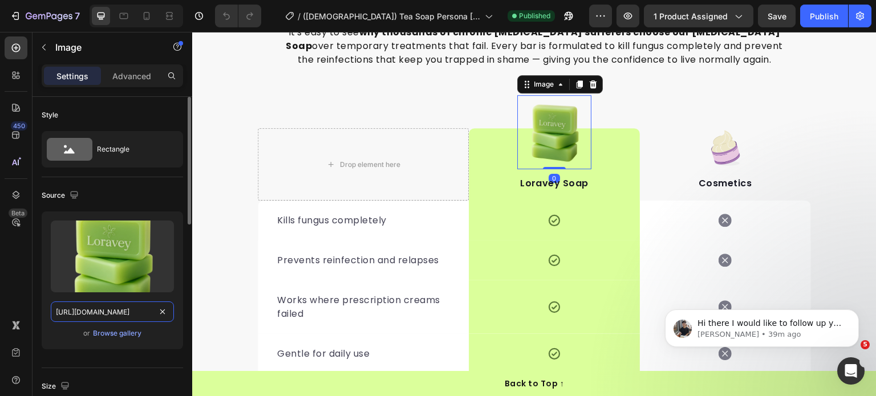
click at [97, 313] on input "[URL][DOMAIN_NAME]" at bounding box center [112, 312] width 123 height 21
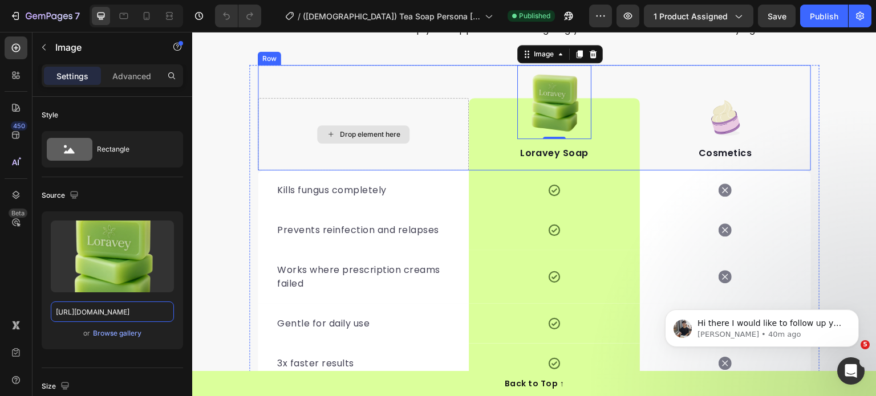
scroll to position [2943, 0]
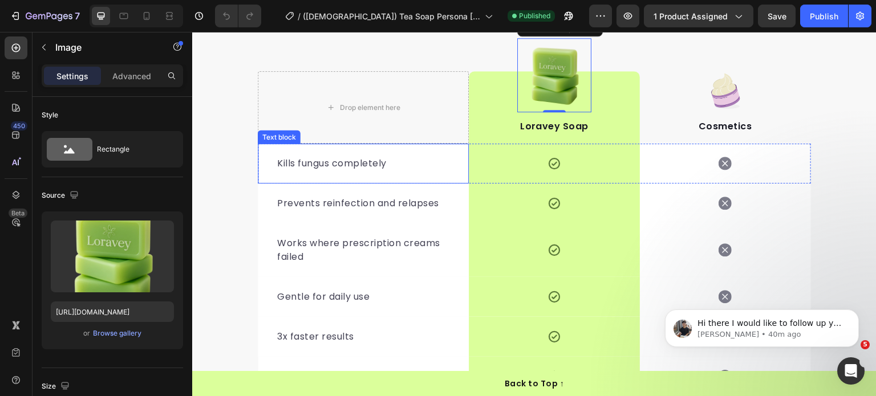
click at [301, 164] on p "Kills fungus completely" at bounding box center [363, 164] width 172 height 14
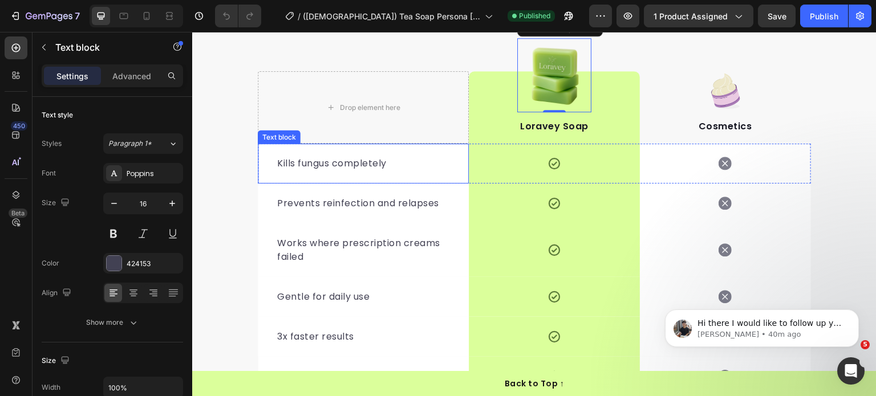
click at [301, 164] on p "Kills fungus completely" at bounding box center [363, 164] width 172 height 14
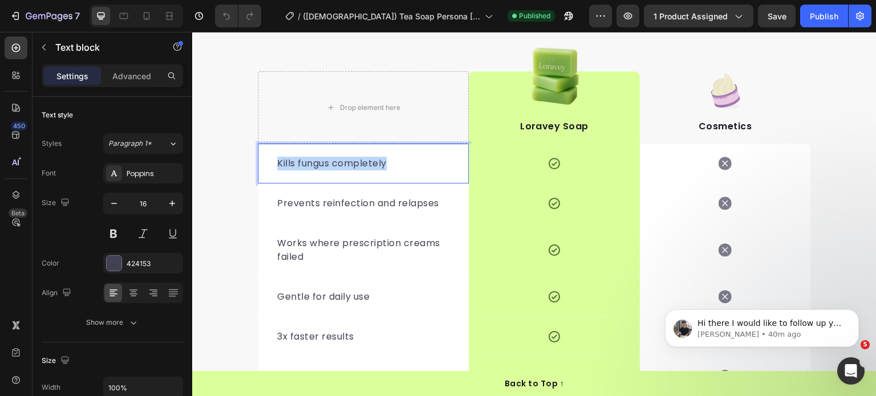
click at [301, 164] on p "Kills fungus completely" at bounding box center [363, 164] width 172 height 14
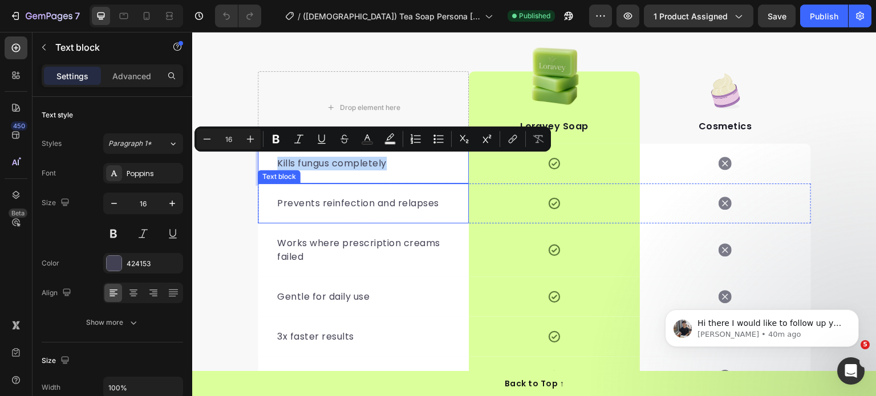
click at [307, 200] on p "Prevents reinfection and relapses" at bounding box center [363, 204] width 172 height 14
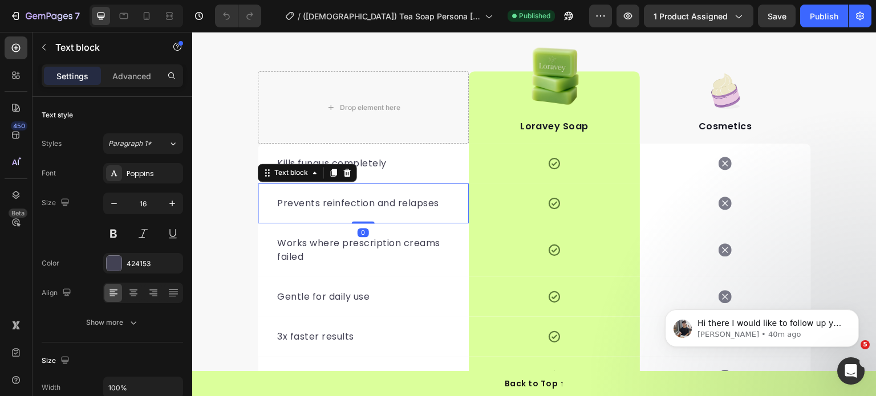
click at [328, 203] on p "Prevents reinfection and relapses" at bounding box center [363, 204] width 172 height 14
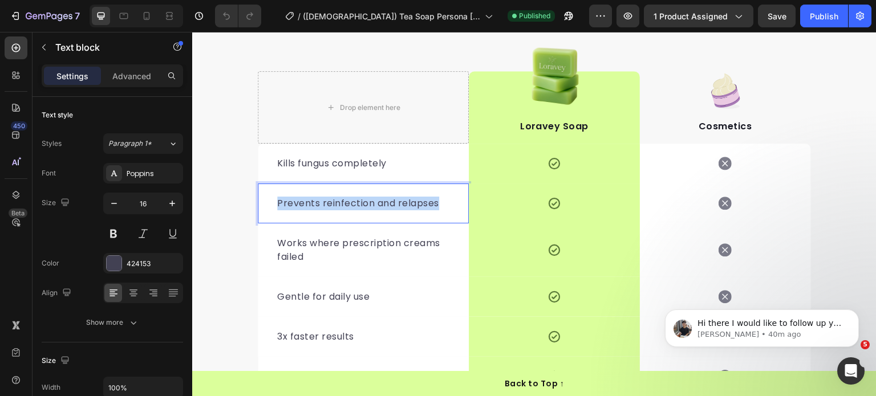
click at [328, 203] on p "Prevents reinfection and relapses" at bounding box center [363, 204] width 172 height 14
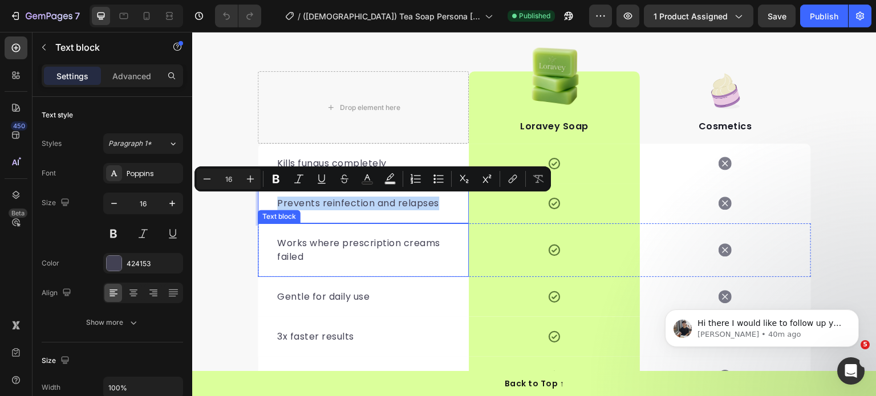
click at [300, 248] on p "Works where prescription creams failed" at bounding box center [363, 250] width 172 height 27
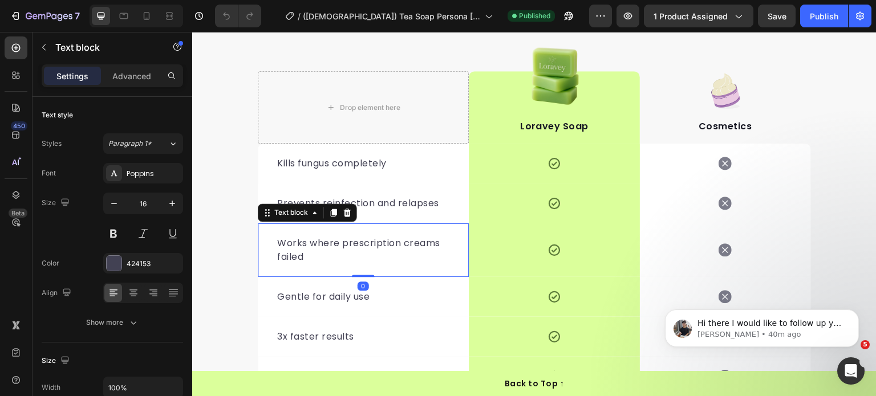
click at [300, 248] on p "Works where prescription creams failed" at bounding box center [363, 250] width 172 height 27
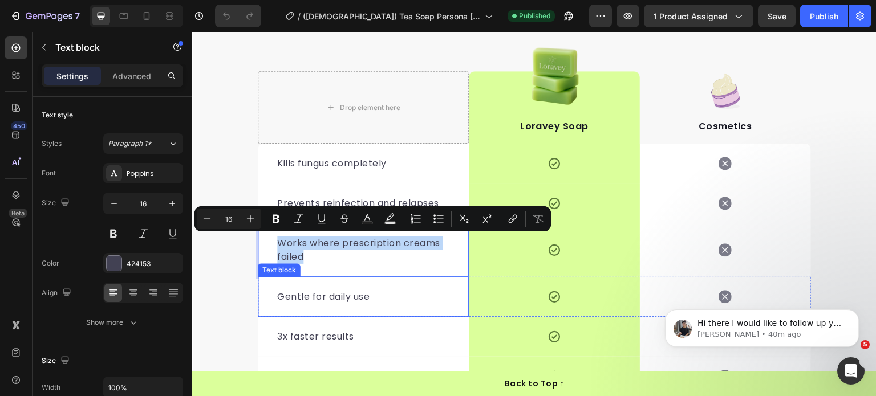
click at [310, 287] on div "Gentle for daily use Text block" at bounding box center [363, 297] width 211 height 40
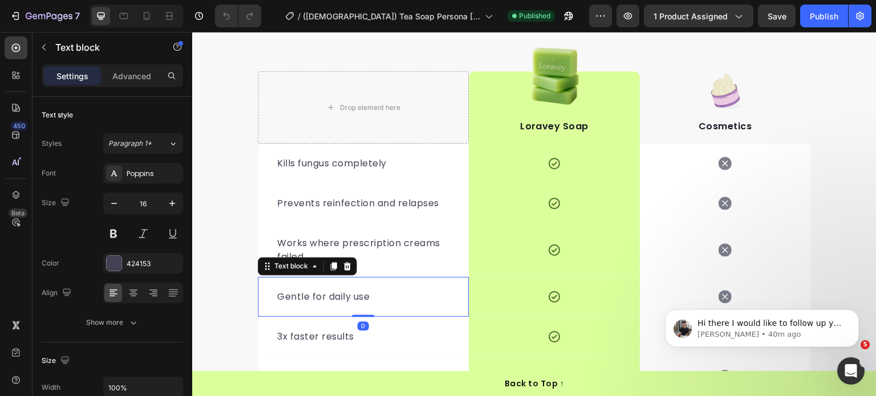
click at [310, 287] on div "Gentle for daily use Text block 0" at bounding box center [363, 297] width 211 height 40
click at [308, 300] on p "Gentle for daily use" at bounding box center [363, 297] width 172 height 14
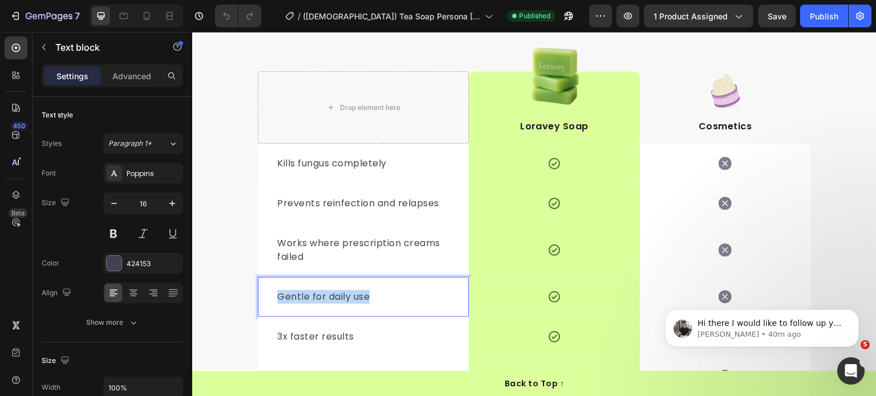
click at [308, 300] on p "Gentle for daily use" at bounding box center [363, 297] width 172 height 14
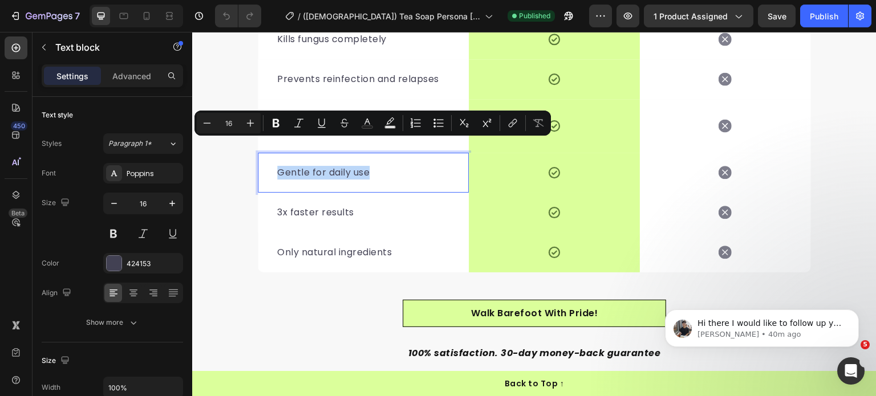
scroll to position [3114, 0]
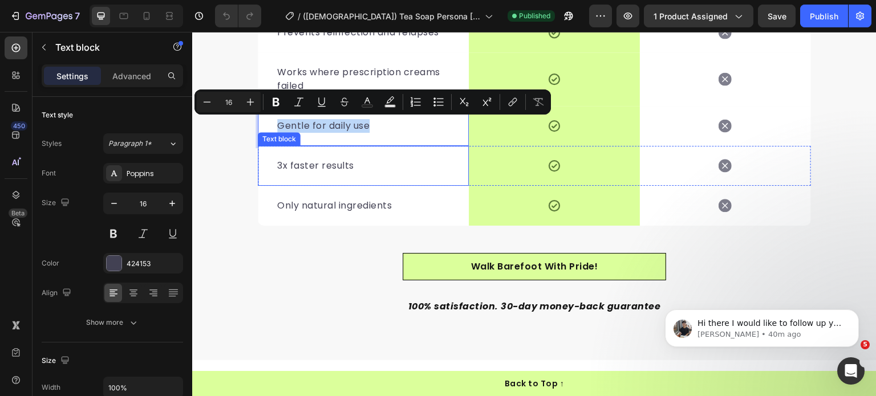
click at [315, 161] on p "3x faster results" at bounding box center [363, 166] width 172 height 14
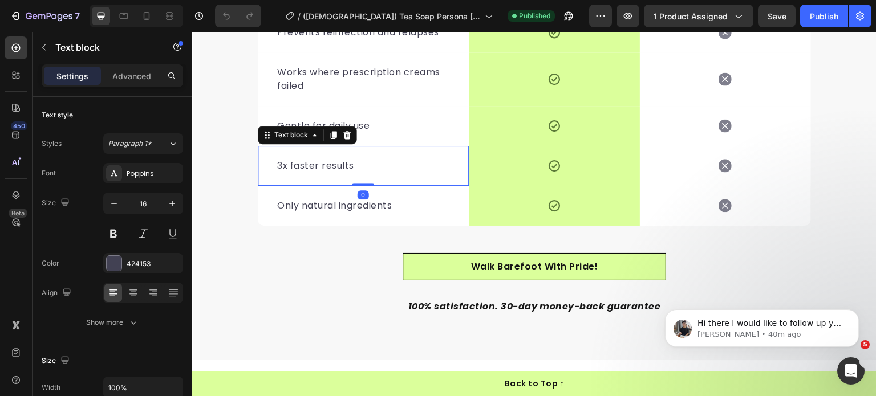
click at [315, 161] on p "3x faster results" at bounding box center [363, 166] width 172 height 14
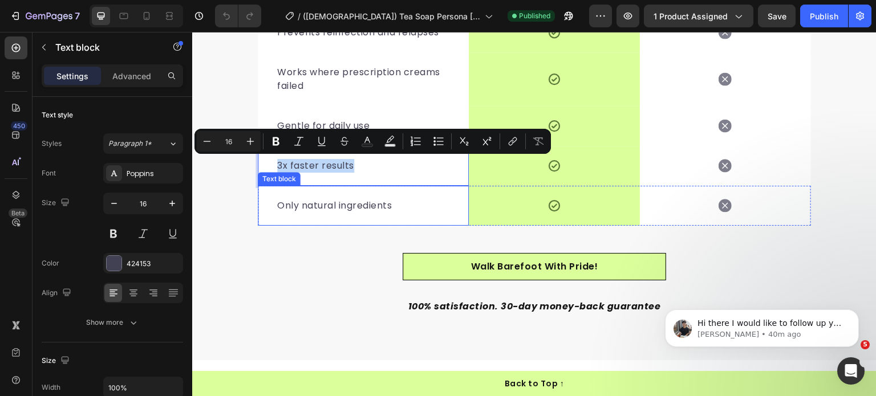
click at [343, 208] on p "Only natural ingredients" at bounding box center [363, 206] width 172 height 14
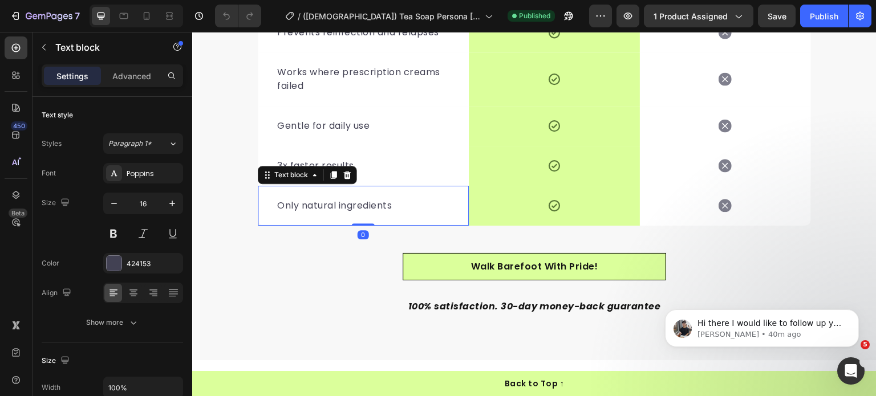
click at [343, 208] on p "Only natural ingredients" at bounding box center [363, 206] width 172 height 14
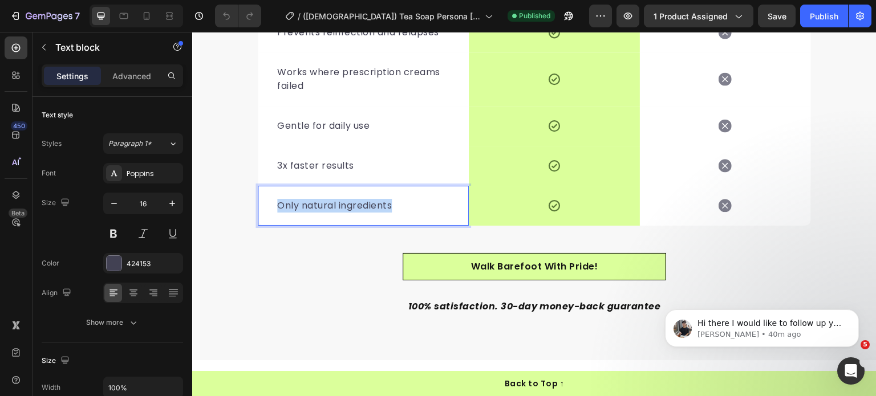
click at [343, 208] on p "Only natural ingredients" at bounding box center [363, 206] width 172 height 14
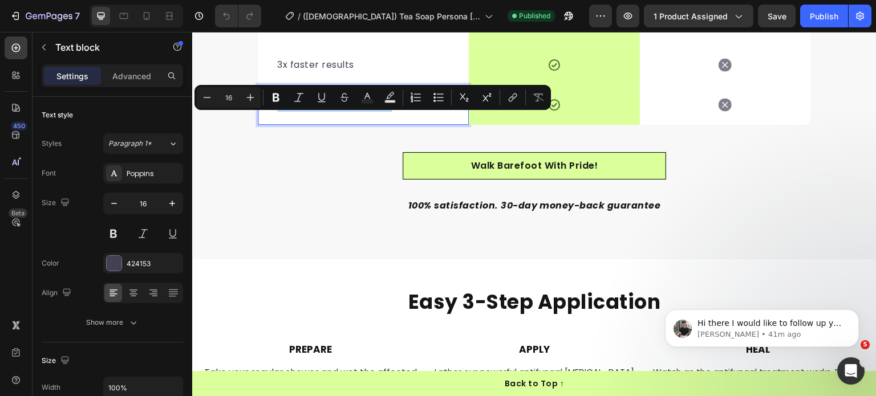
scroll to position [3228, 0]
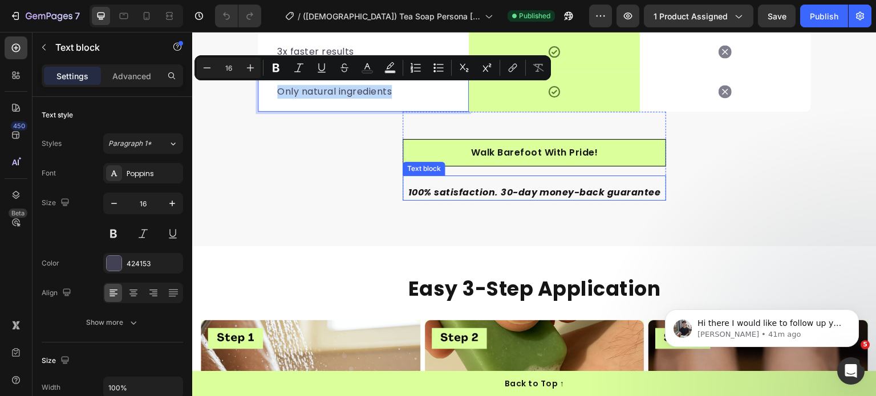
click at [457, 192] on p "100% satisfaction. 30-day money-back guarantee" at bounding box center [534, 193] width 261 height 14
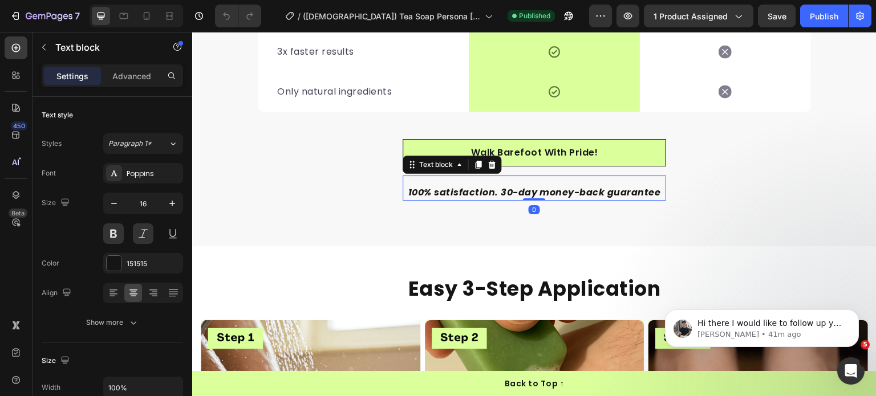
click at [457, 192] on p "100% satisfaction. 30-day money-back guarantee" at bounding box center [534, 193] width 261 height 14
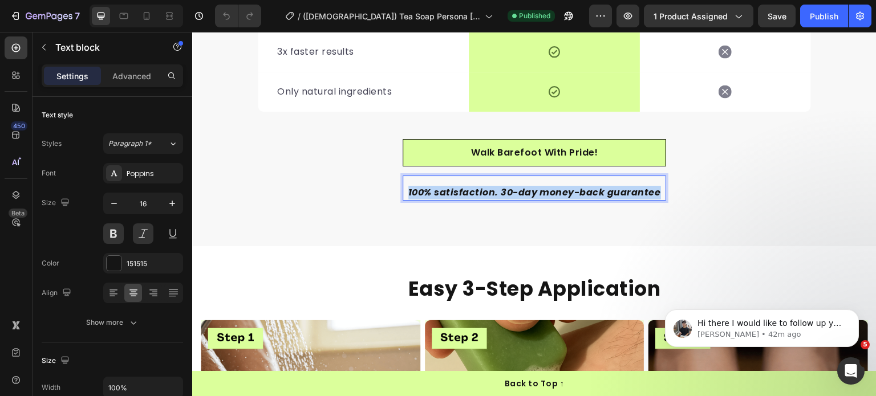
click at [457, 192] on p "100% satisfaction. 30-day money-back guarantee" at bounding box center [534, 193] width 261 height 14
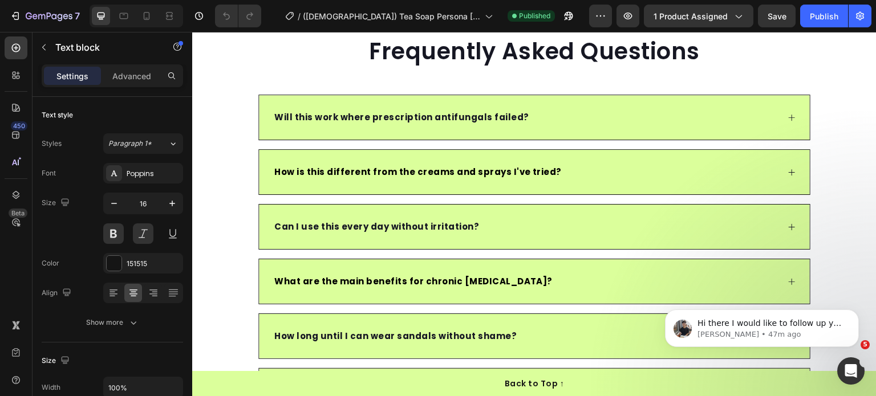
scroll to position [3882, 0]
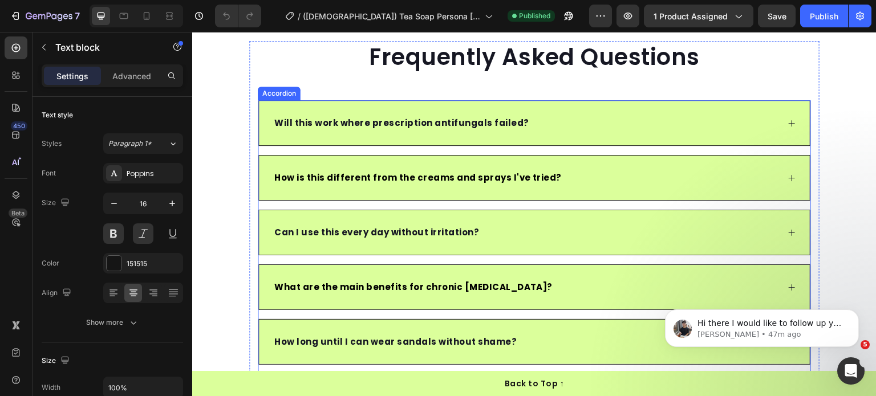
click at [377, 123] on span "Will this work where prescription antifungals failed?" at bounding box center [401, 123] width 255 height 12
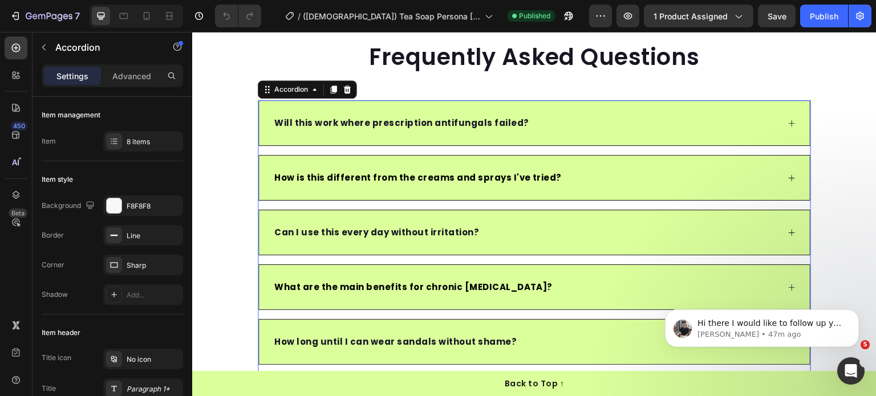
click at [377, 123] on span "Will this work where prescription antifungals failed?" at bounding box center [401, 123] width 255 height 12
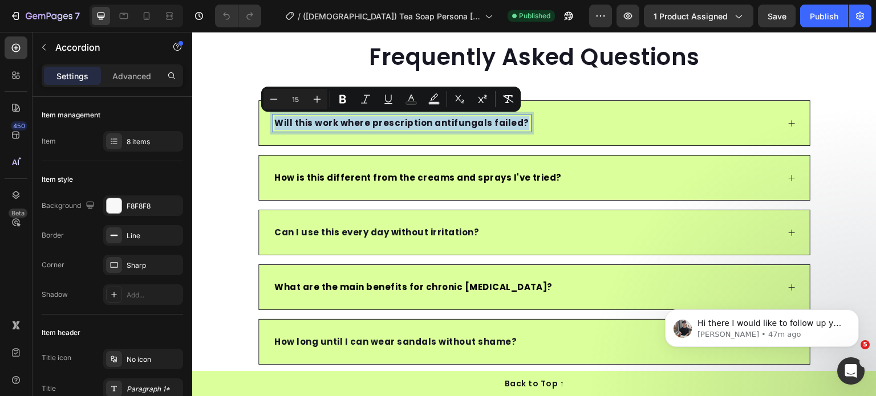
click at [794, 128] on div "Will this work where prescription antifungals failed?" at bounding box center [534, 123] width 551 height 44
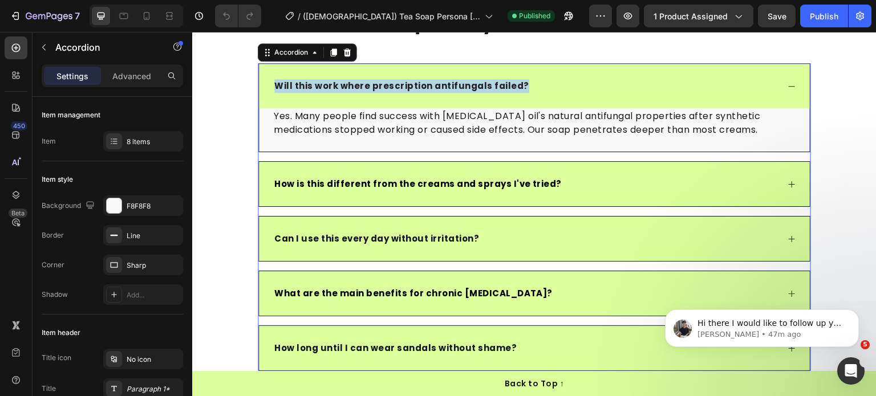
scroll to position [3939, 0]
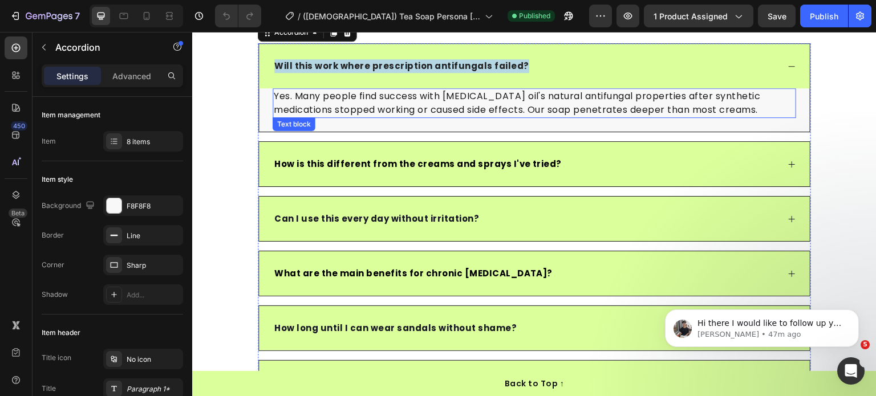
click at [465, 109] on p "Yes. Many people find success with [MEDICAL_DATA] oil's natural antifungal prop…" at bounding box center [534, 103] width 521 height 27
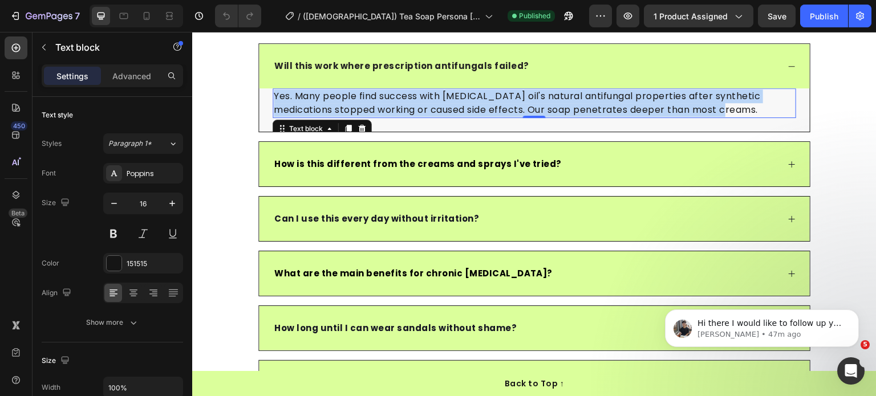
click at [465, 109] on p "Yes. Many people find success with [MEDICAL_DATA] oil's natural antifungal prop…" at bounding box center [534, 103] width 521 height 27
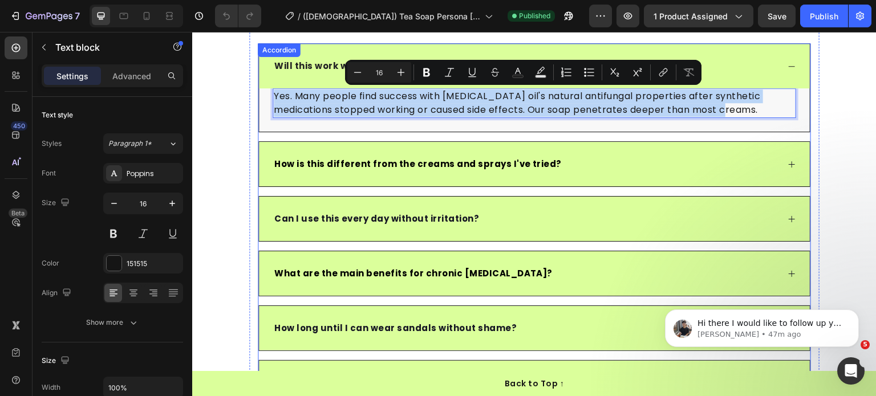
click at [321, 155] on div "How is this different from the creams and sprays I've tried?" at bounding box center [534, 164] width 551 height 44
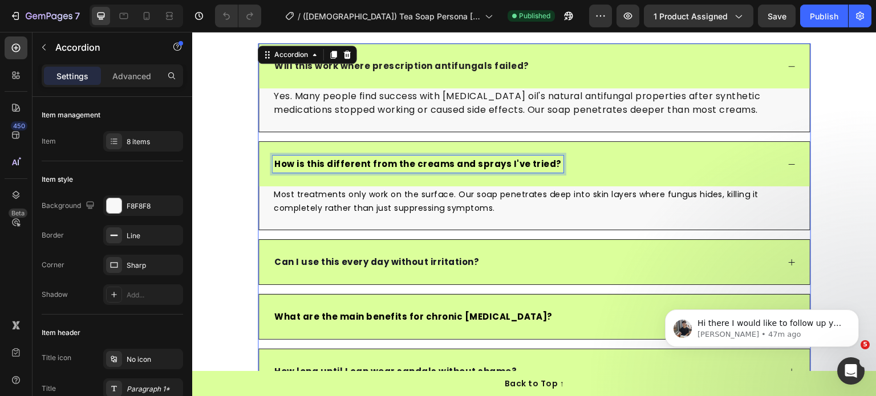
click at [321, 161] on span "How is this different from the creams and sprays I've tried?" at bounding box center [417, 164] width 287 height 12
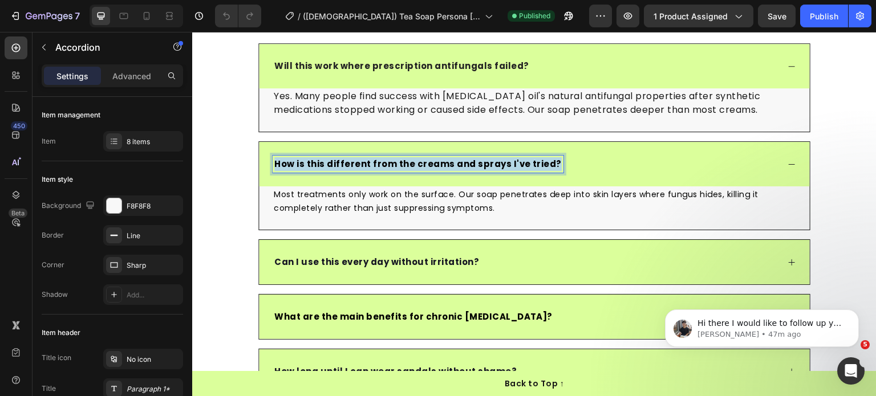
click at [321, 161] on span "How is this different from the creams and sprays I've tried?" at bounding box center [417, 164] width 287 height 12
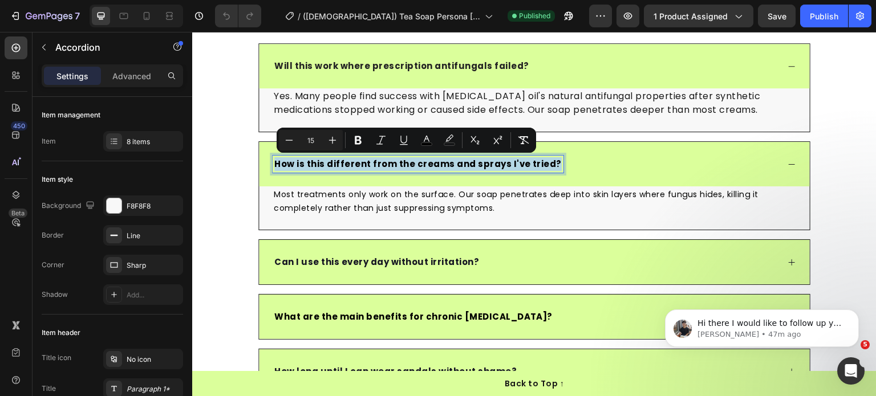
click at [296, 203] on span "Most treatments only work on the surface. Our soap penetrates deep into skin la…" at bounding box center [516, 201] width 485 height 25
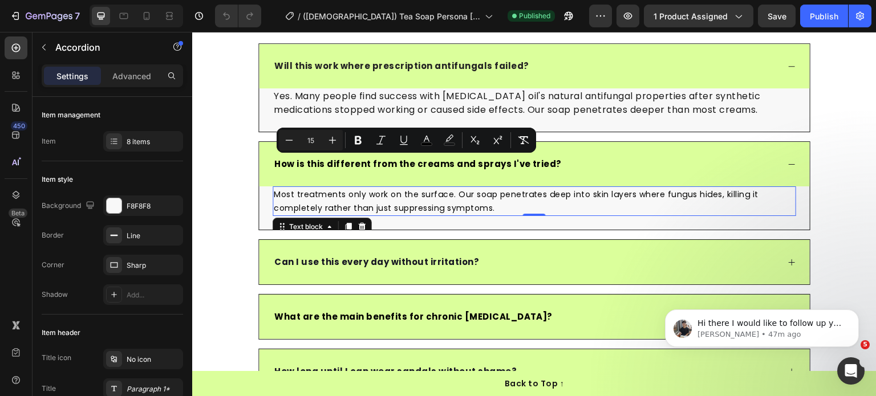
click at [296, 203] on span "Most treatments only work on the surface. Our soap penetrates deep into skin la…" at bounding box center [516, 201] width 485 height 25
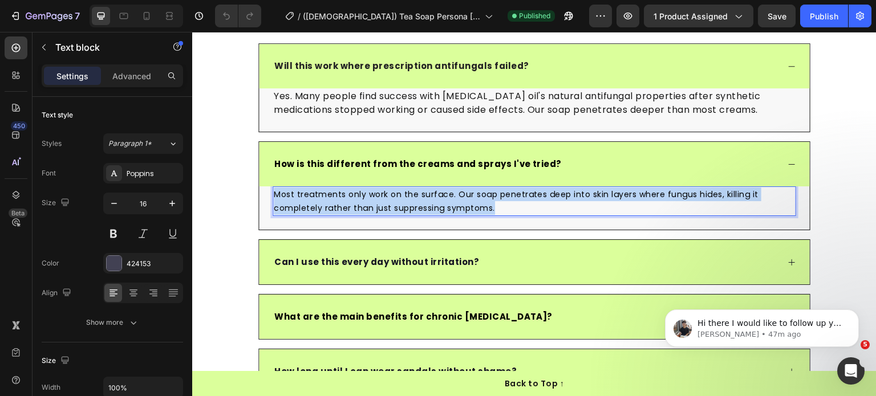
click at [296, 203] on span "Most treatments only work on the surface. Our soap penetrates deep into skin la…" at bounding box center [516, 201] width 485 height 25
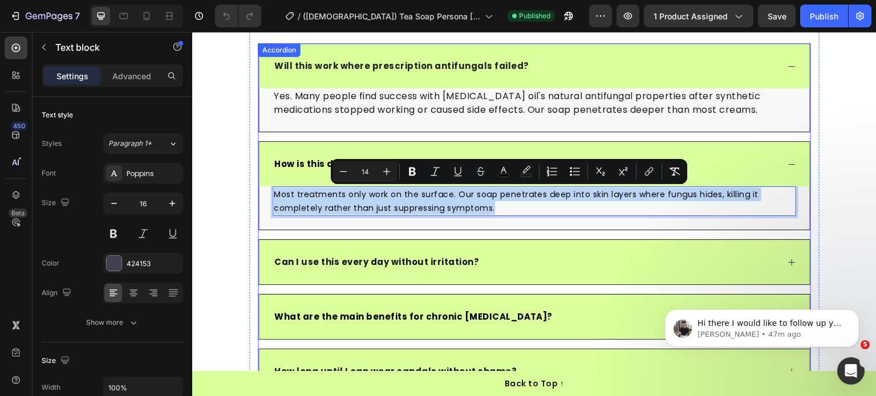
click at [329, 262] on span "Can I use this every day without irritation?" at bounding box center [376, 262] width 205 height 12
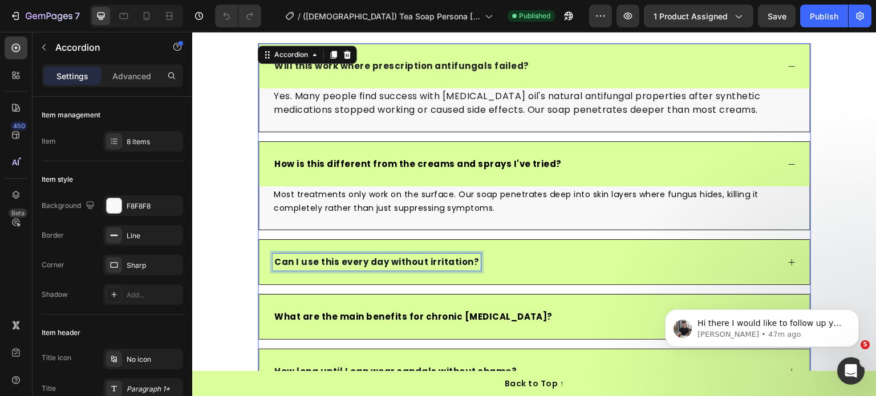
click at [329, 262] on span "Can I use this every day without irritation?" at bounding box center [376, 262] width 205 height 12
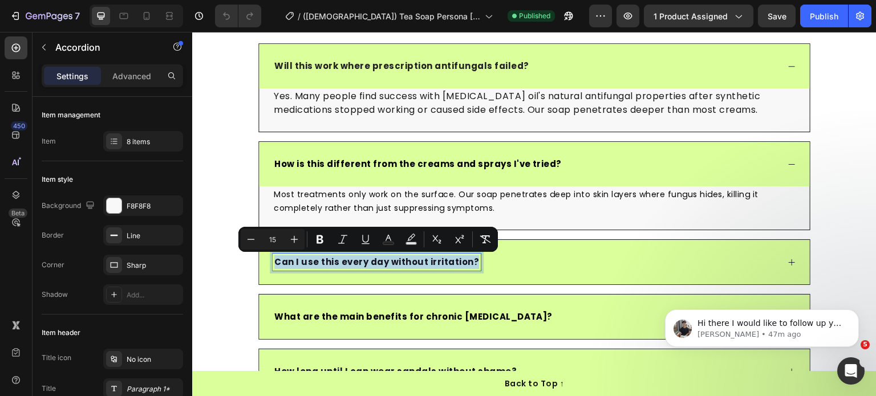
copy span "Can I use this every day without irritation?"
click at [711, 270] on div "Can I use this every day without irritation?" at bounding box center [526, 262] width 506 height 17
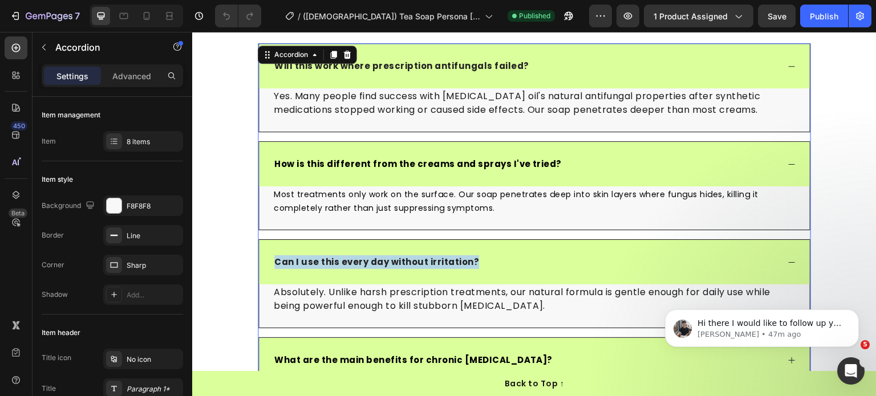
scroll to position [3996, 0]
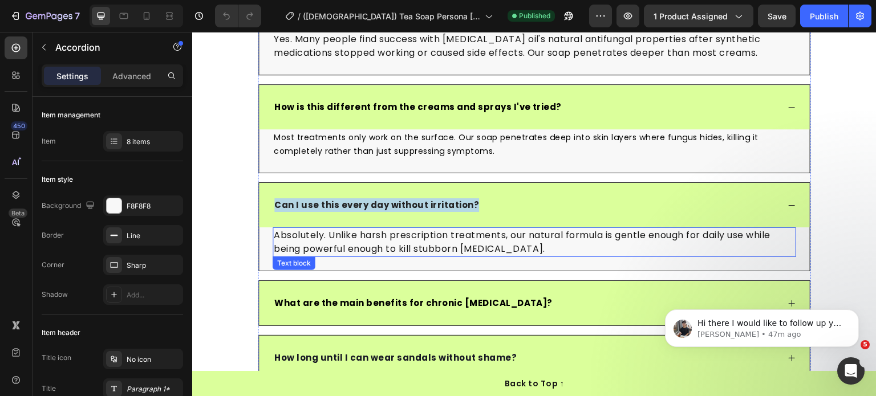
click at [400, 246] on p "Absolutely. Unlike harsh prescription treatments, our natural formula is gentle…" at bounding box center [534, 242] width 521 height 27
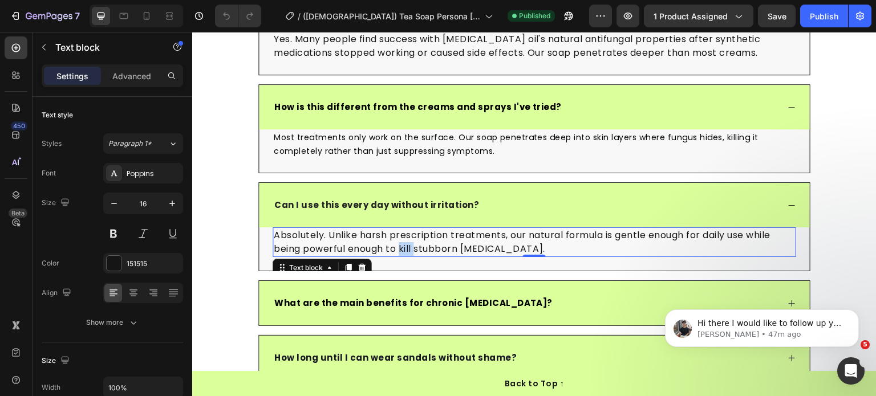
click at [400, 246] on p "Absolutely. Unlike harsh prescription treatments, our natural formula is gentle…" at bounding box center [534, 242] width 521 height 27
copy p "Absolutely. Unlike harsh prescription treatments, our natural formula is gentle…"
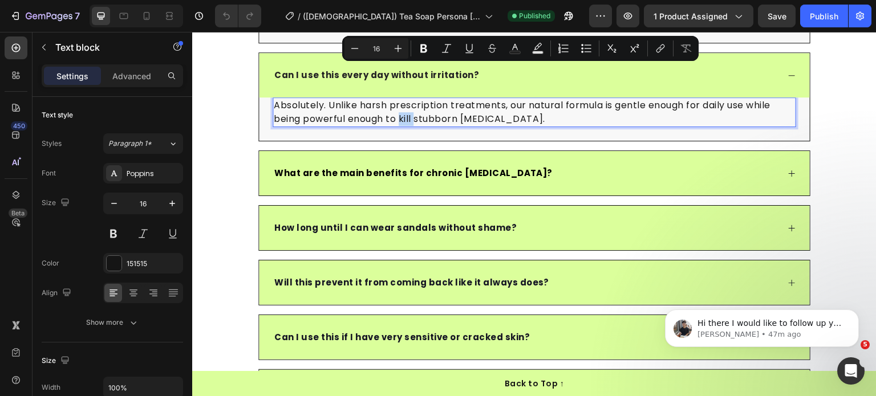
scroll to position [4224, 0]
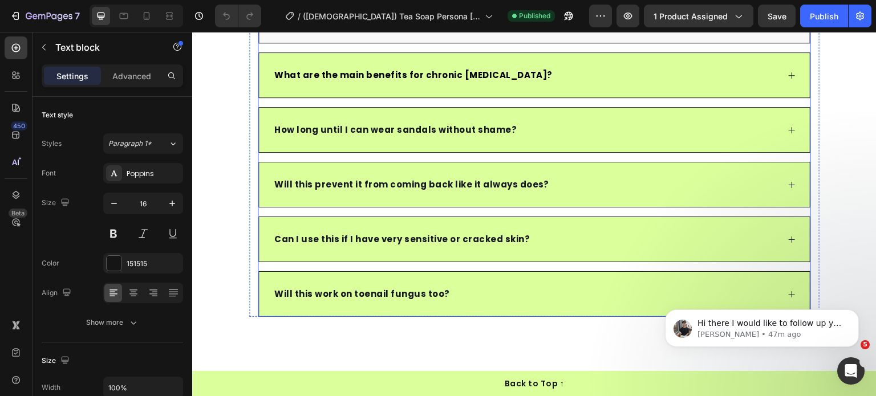
click at [343, 67] on div "What are the main benefits for chronic [MEDICAL_DATA]?" at bounding box center [534, 75] width 551 height 44
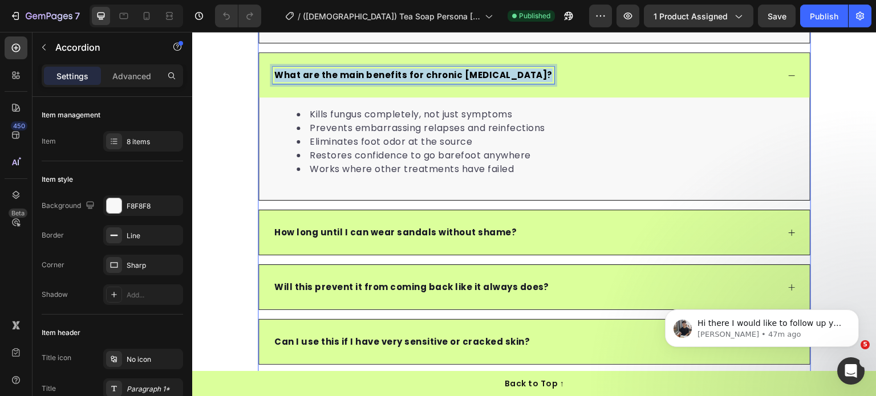
click at [344, 77] on span "What are the main benefits for chronic [MEDICAL_DATA]?" at bounding box center [413, 75] width 278 height 12
copy span "What are the main benefits for chronic [MEDICAL_DATA]?"
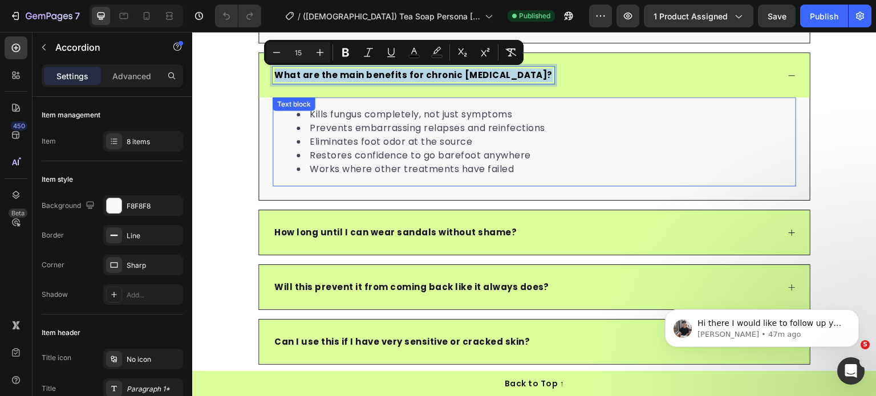
click at [356, 139] on li "Eliminates foot odor at the source" at bounding box center [546, 142] width 498 height 14
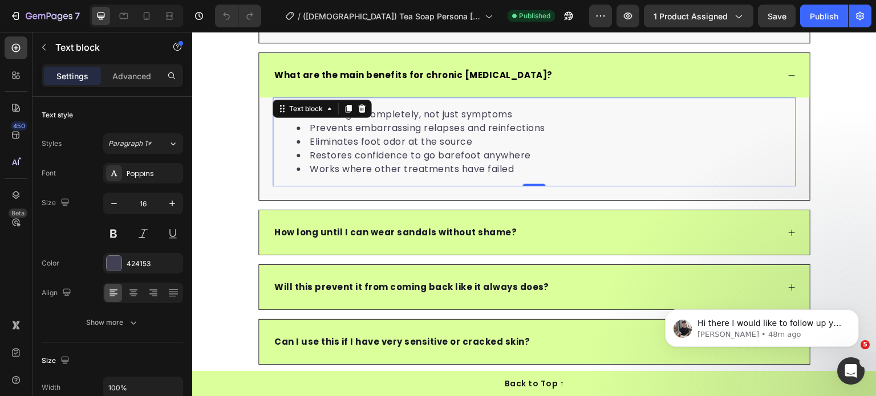
click at [356, 139] on li "Eliminates foot odor at the source" at bounding box center [546, 142] width 498 height 14
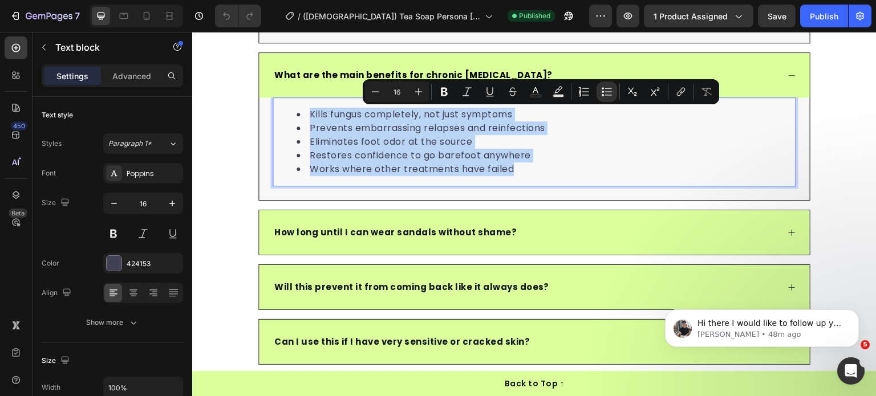
copy ul "Kills fungus completely, not just symptoms Prevents embarrassing relapses and r…"
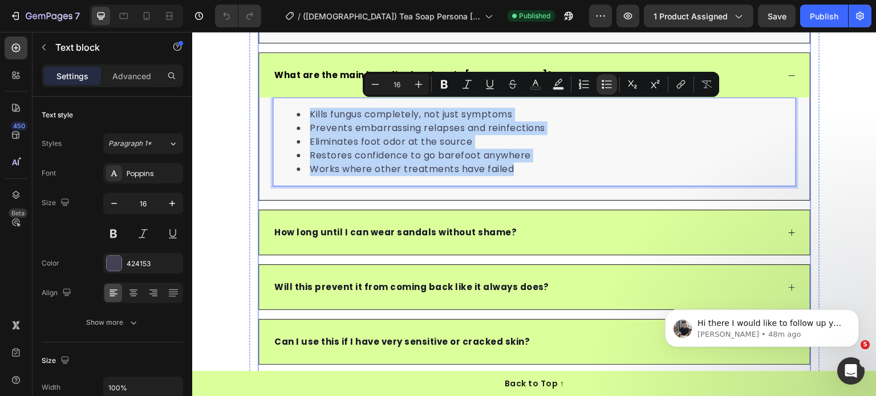
scroll to position [4281, 0]
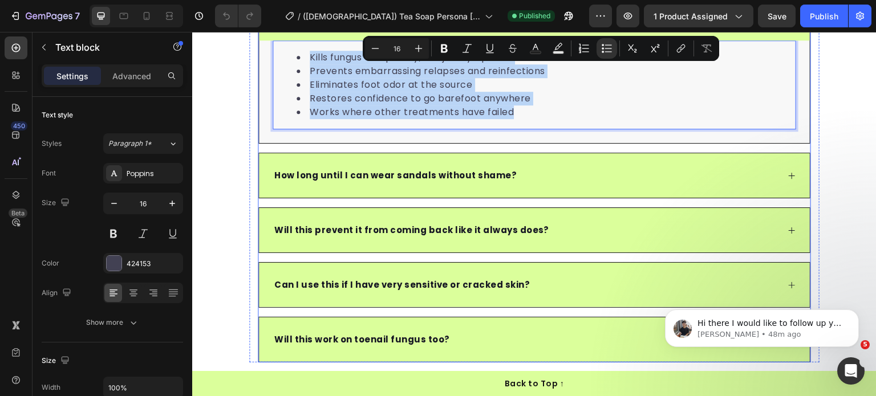
click at [416, 179] on span "How long until I can wear sandals without shame?" at bounding box center [395, 175] width 242 height 12
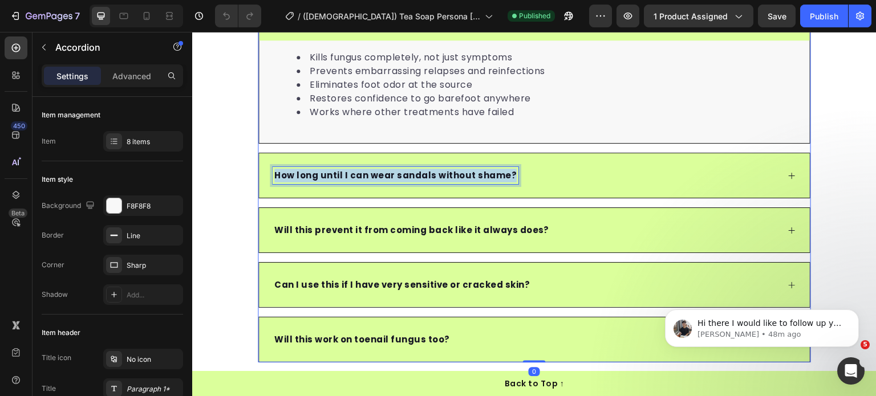
copy span "How long until I can wear sandals without shame?"
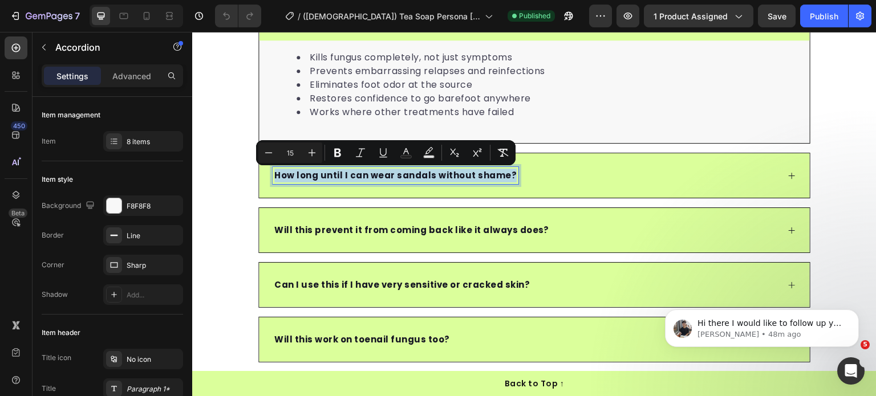
click at [598, 171] on div "How long until I can wear sandals without shame?" at bounding box center [526, 175] width 506 height 17
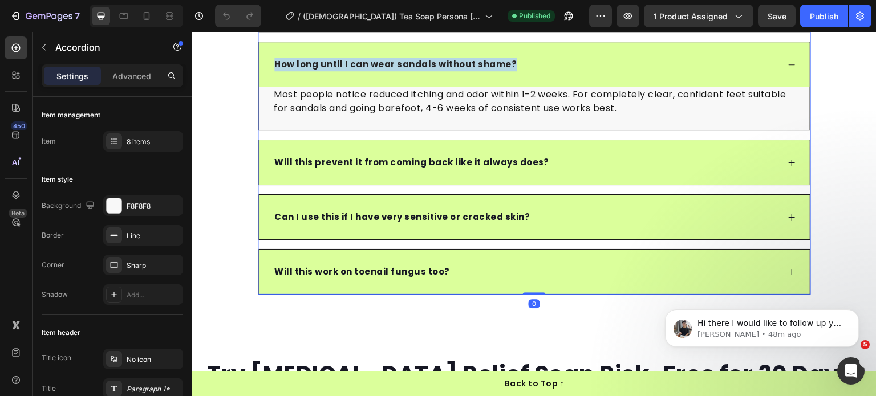
scroll to position [4395, 0]
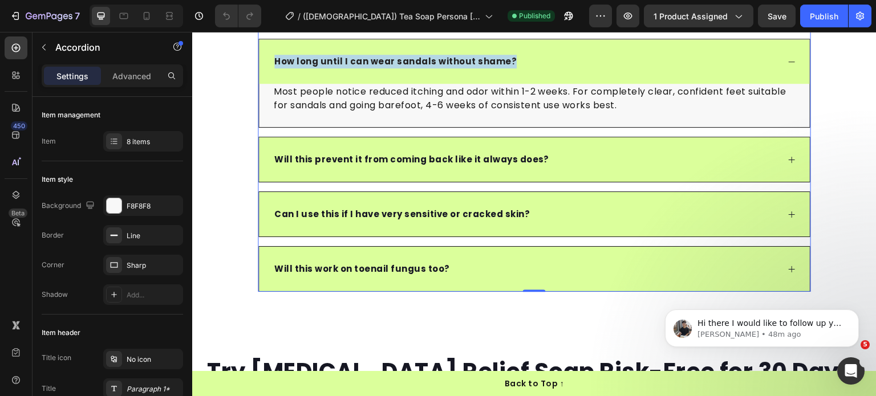
click at [450, 103] on p "Most people notice reduced itching and odor within 1-2 weeks. For completely cl…" at bounding box center [534, 98] width 521 height 27
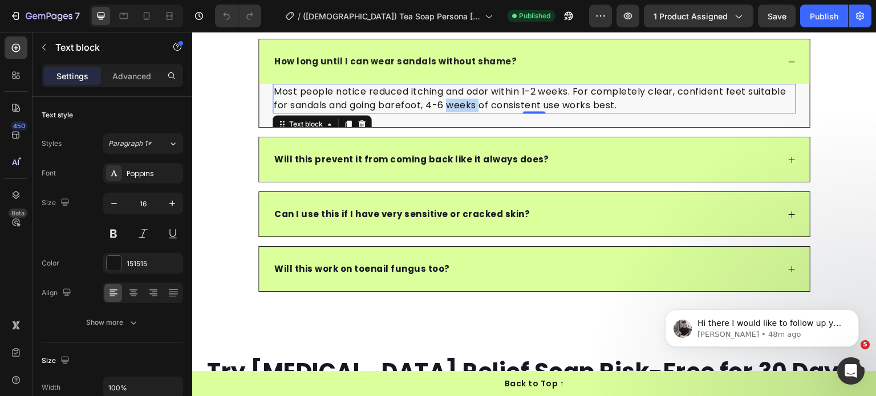
click at [450, 103] on p "Most people notice reduced itching and odor within 1-2 weeks. For completely cl…" at bounding box center [534, 98] width 521 height 27
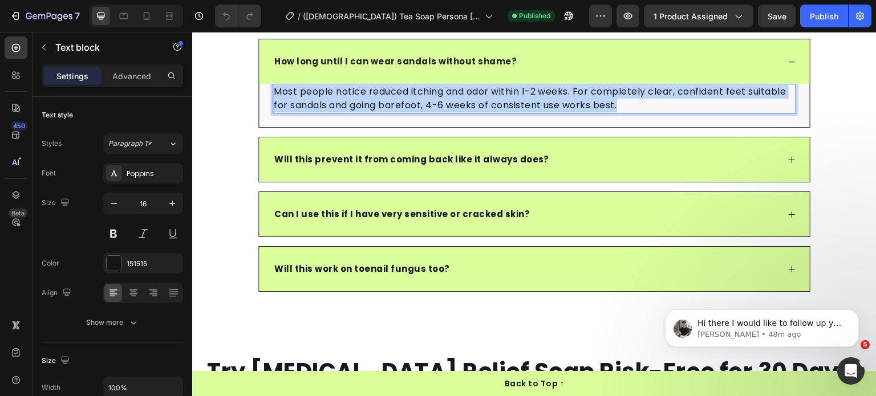
drag, startPoint x: 450, startPoint y: 103, endPoint x: 361, endPoint y: 37, distance: 110.5
click at [450, 103] on p "Most people notice reduced itching and odor within 1-2 weeks. For completely cl…" at bounding box center [534, 98] width 521 height 27
copy p "Most people notice reduced itching and odor within 1-2 weeks. For completely cl…"
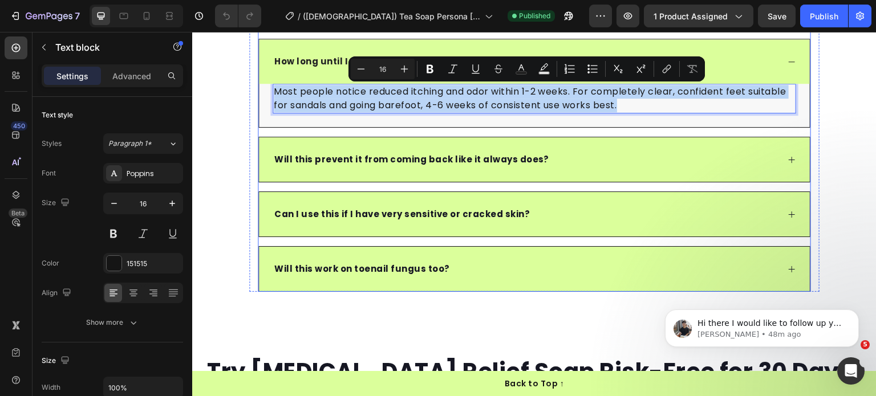
click at [370, 164] on span "Will this prevent it from coming back like it always does?" at bounding box center [411, 159] width 275 height 12
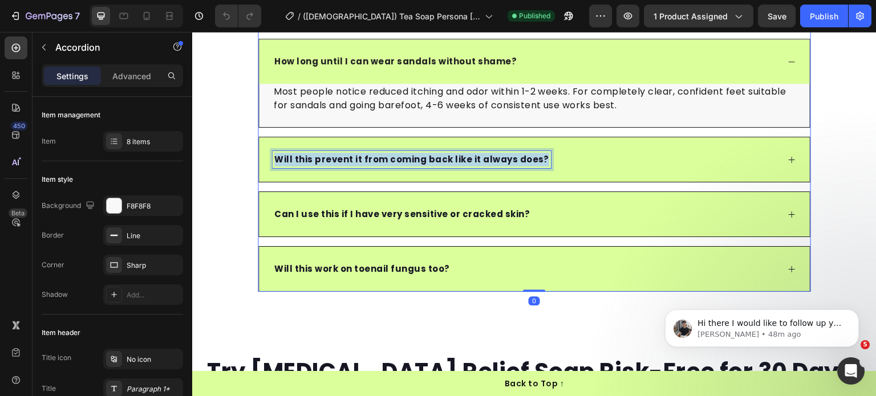
copy span "Will this prevent it from coming back like it always does?"
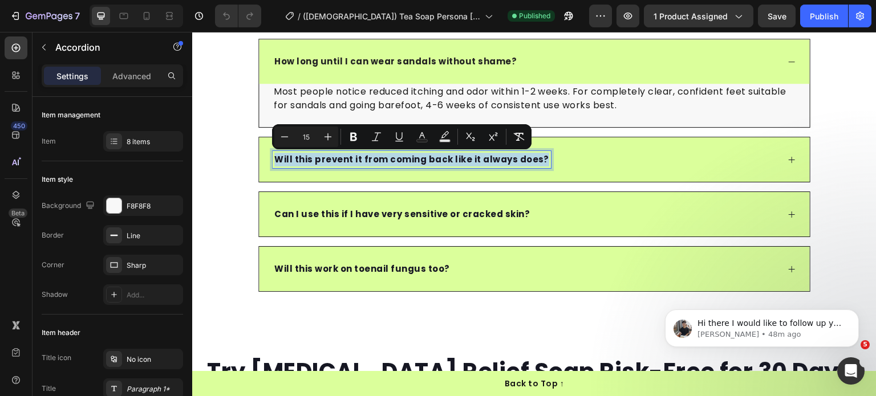
click at [794, 155] on div "Will this prevent it from coming back like it always does?" at bounding box center [534, 159] width 551 height 44
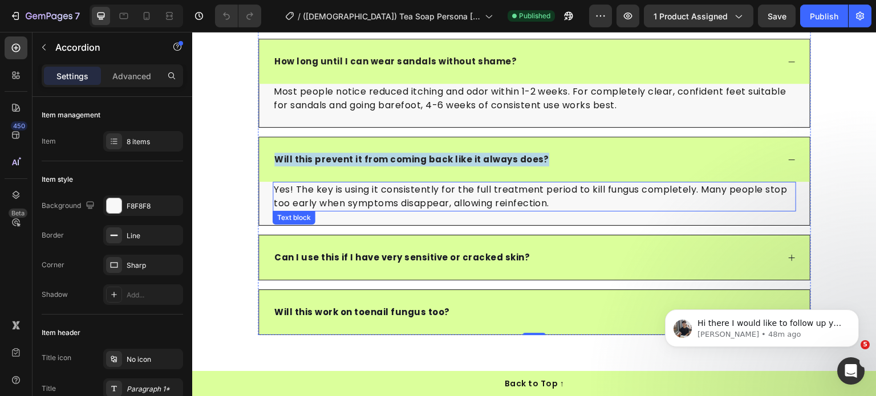
click at [454, 198] on p "Yes! The key is using it consistently for the full treatment period to kill fun…" at bounding box center [534, 196] width 521 height 27
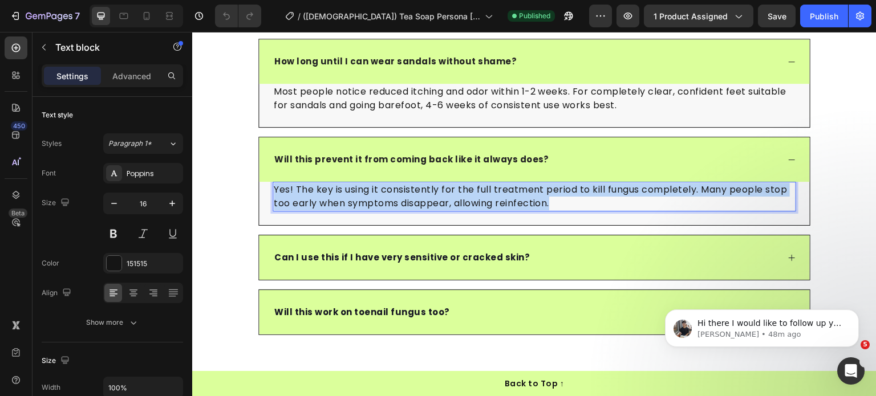
click at [454, 198] on p "Yes! The key is using it consistently for the full treatment period to kill fun…" at bounding box center [534, 196] width 521 height 27
copy p "Yes! The key is using it consistently for the full treatment period to kill fun…"
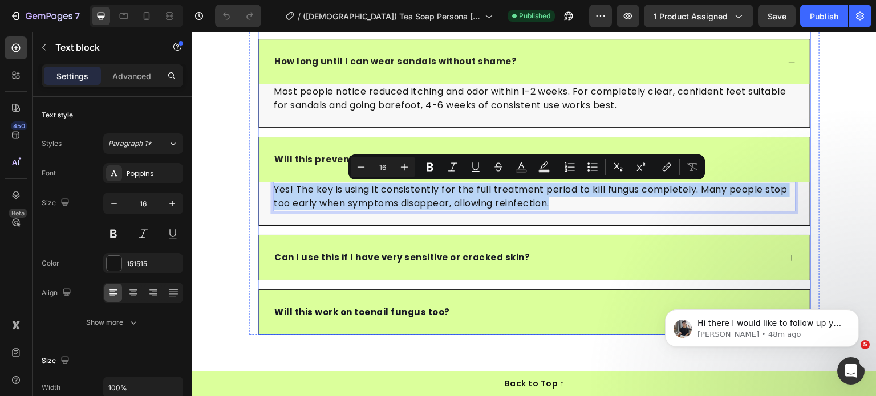
click at [357, 256] on span "Can I use this if I have very sensitive or cracked skin?" at bounding box center [402, 258] width 256 height 12
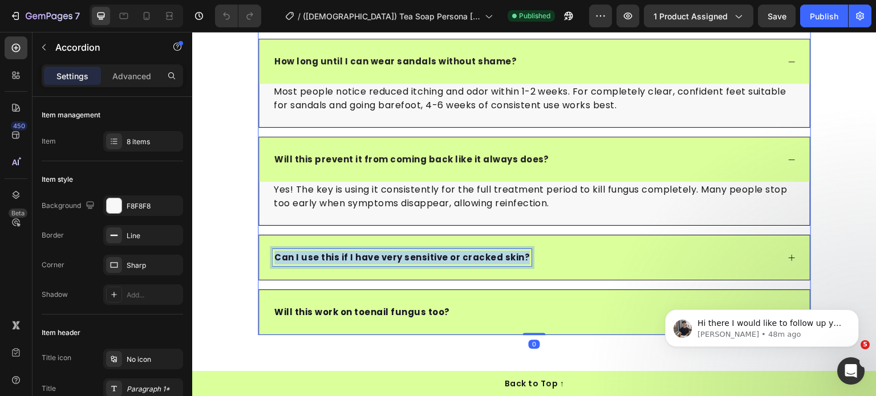
copy span "Can I use this if I have very sensitive or cracked skin?"
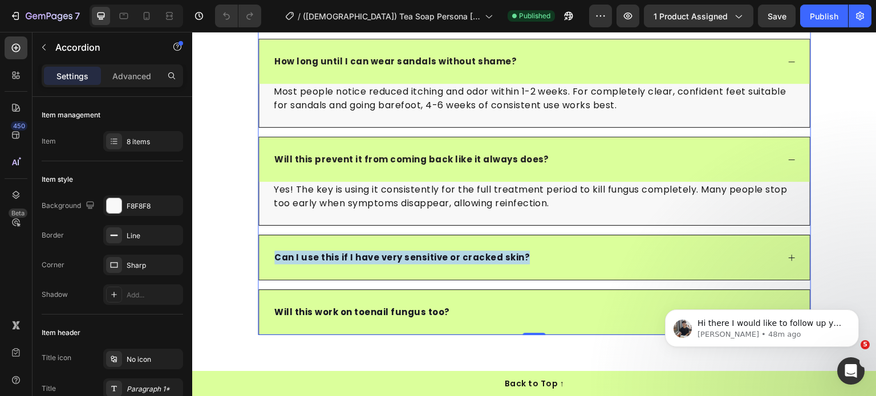
click at [764, 258] on div "Can I use this if I have very sensitive or cracked skin?" at bounding box center [526, 257] width 506 height 17
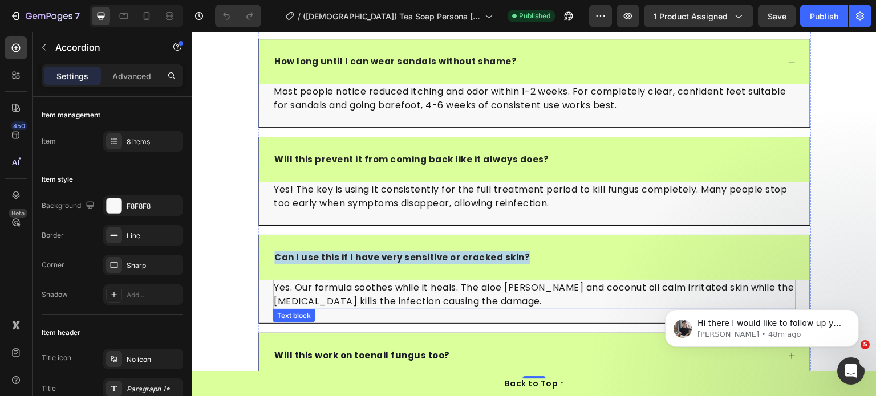
click at [384, 290] on p "Yes. Our formula soothes while it heals. The aloe vera and coconut oil calm irr…" at bounding box center [534, 294] width 521 height 27
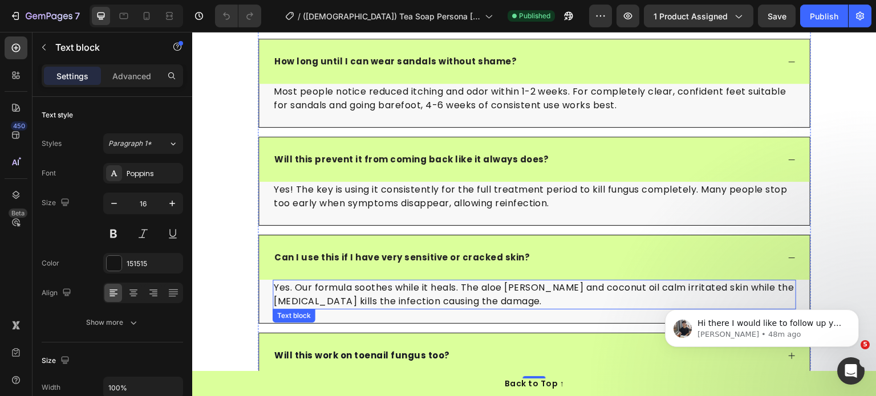
click at [384, 290] on p "Yes. Our formula soothes while it heals. The aloe vera and coconut oil calm irr…" at bounding box center [534, 294] width 521 height 27
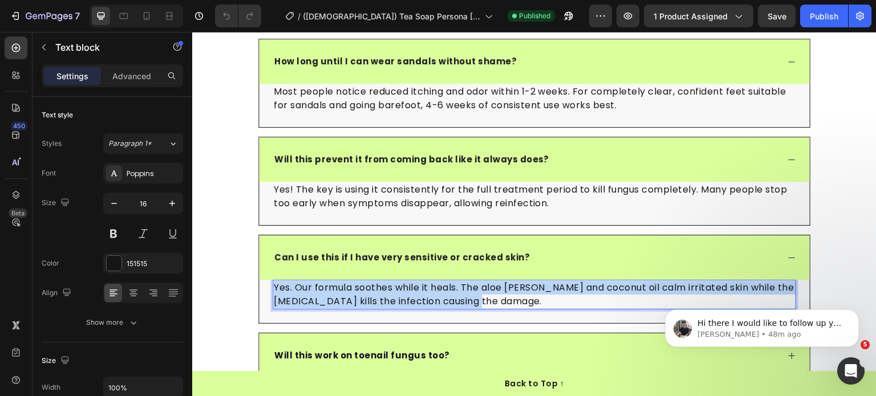
click at [384, 290] on p "Yes. Our formula soothes while it heals. The aloe vera and coconut oil calm irr…" at bounding box center [534, 294] width 521 height 27
copy p "Yes. Our formula soothes while it heals. The aloe vera and coconut oil calm irr…"
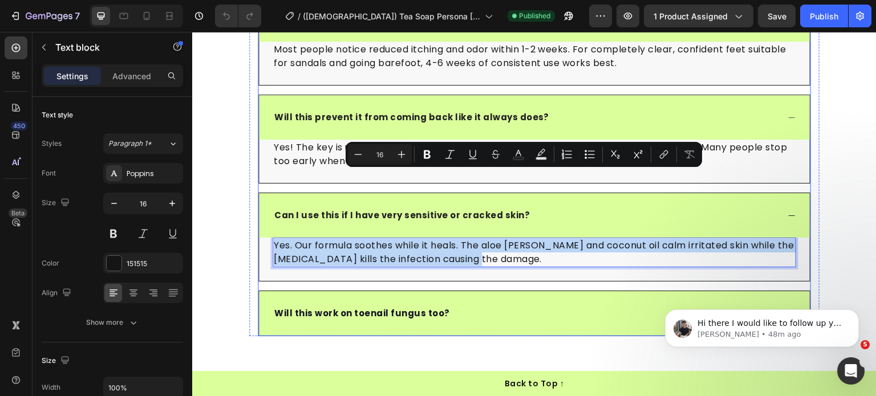
scroll to position [4509, 0]
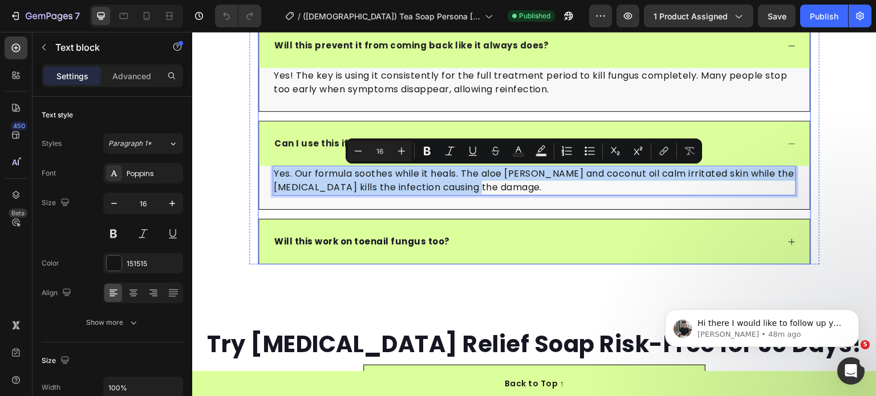
click at [357, 248] on span "Will this work on toenail fungus too?" at bounding box center [362, 242] width 176 height 12
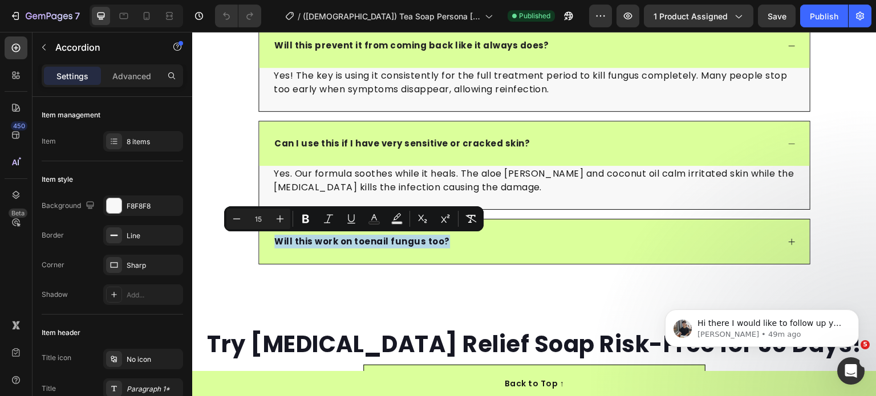
click at [736, 237] on div "Will this work on toenail fungus too?" at bounding box center [526, 241] width 506 height 17
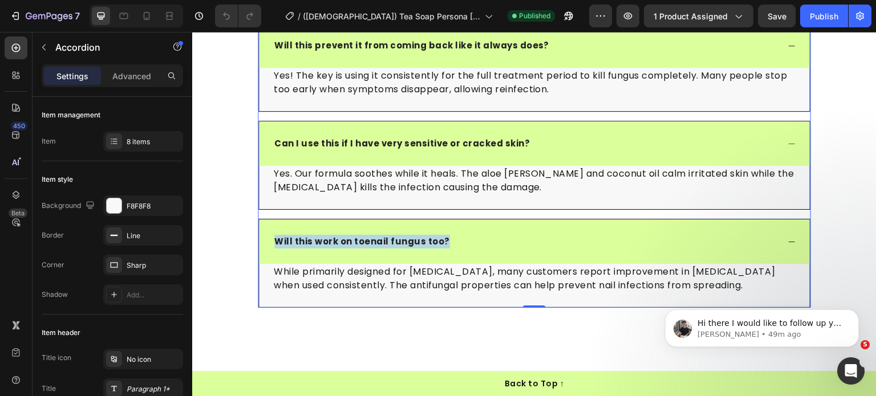
click at [384, 274] on p "While primarily designed for athlete's foot, many customers report improvement …" at bounding box center [534, 278] width 521 height 27
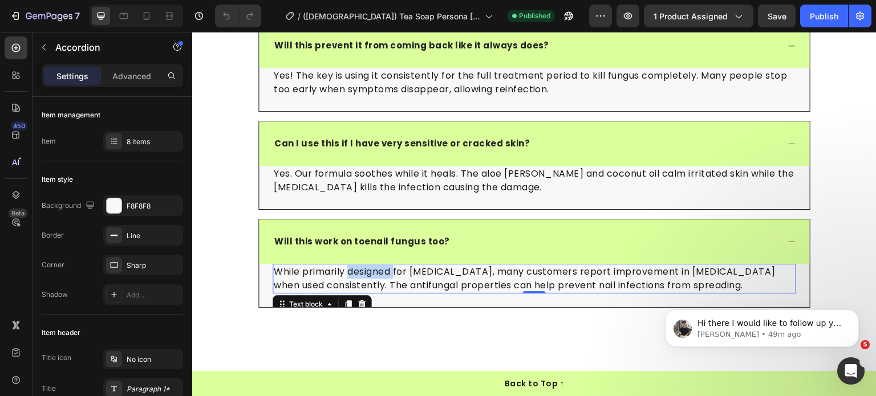
click at [384, 274] on p "While primarily designed for athlete's foot, many customers report improvement …" at bounding box center [534, 278] width 521 height 27
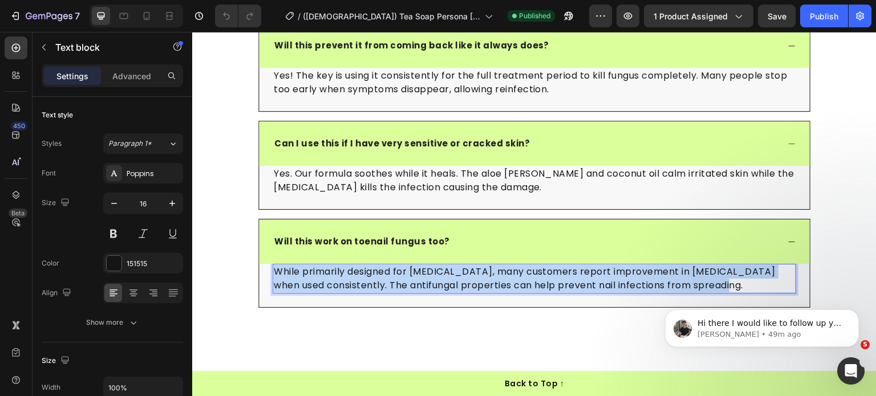
click at [384, 274] on p "While primarily designed for athlete's foot, many customers report improvement …" at bounding box center [534, 278] width 521 height 27
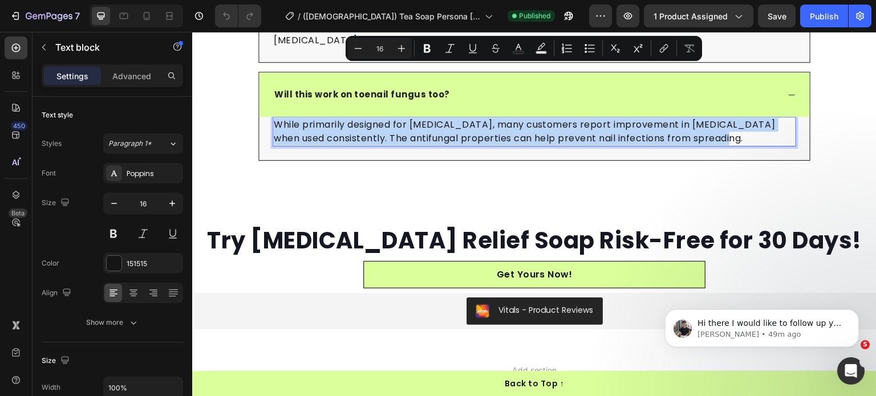
scroll to position [4773, 0]
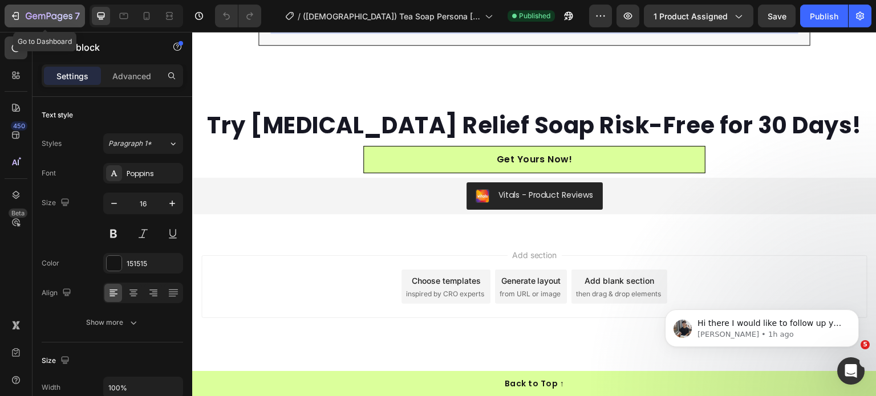
click at [23, 13] on div "7" at bounding box center [45, 16] width 70 height 14
